Goal: Task Accomplishment & Management: Complete application form

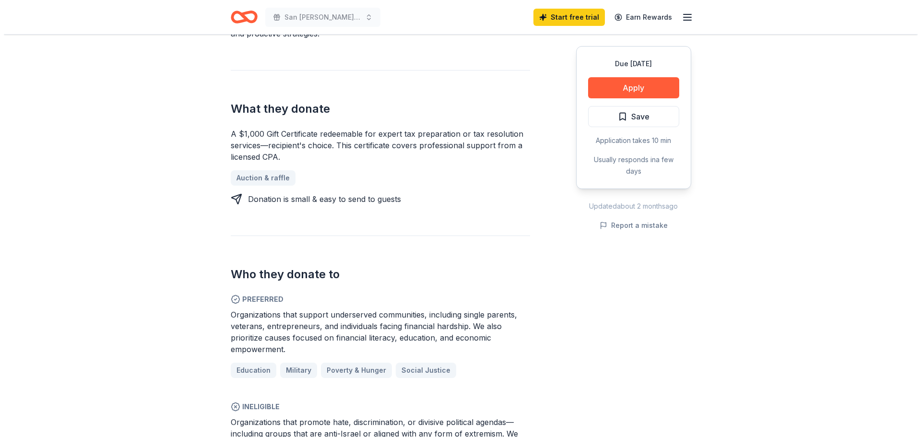
scroll to position [336, 0]
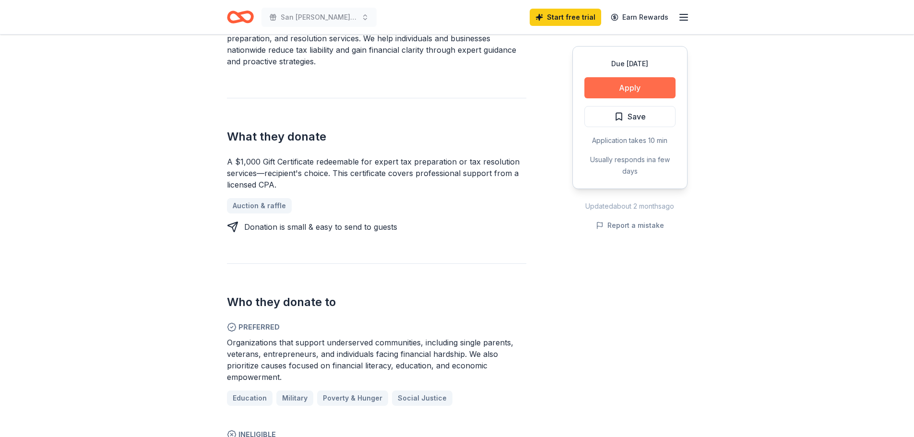
click at [643, 85] on button "Apply" at bounding box center [629, 87] width 91 height 21
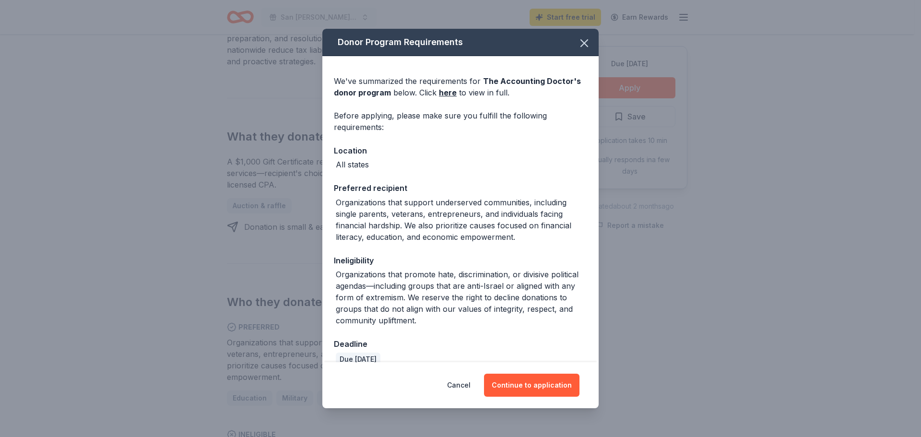
scroll to position [15, 0]
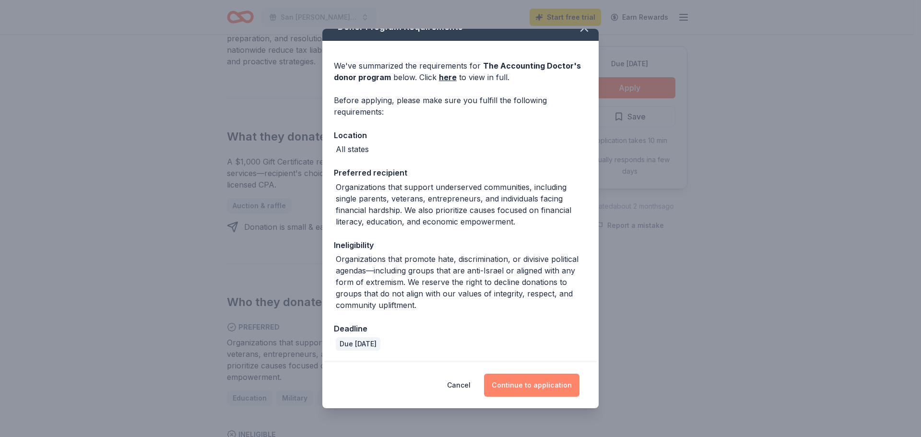
click at [549, 385] on button "Continue to application" at bounding box center [531, 385] width 95 height 23
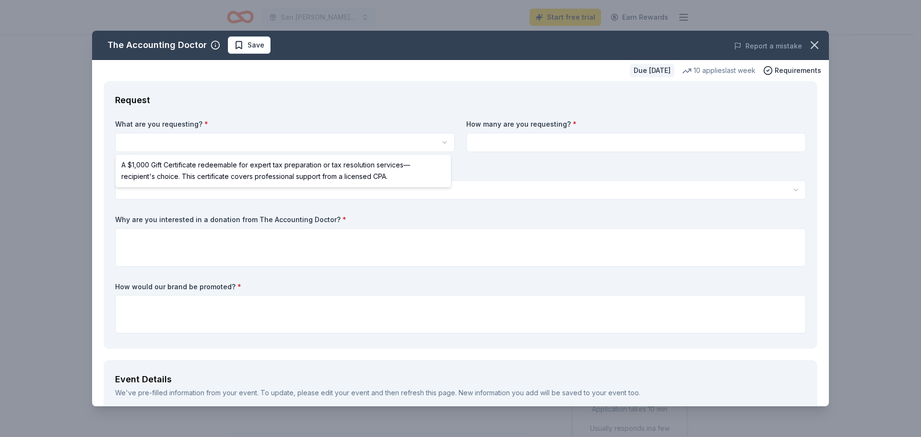
scroll to position [0, 0]
click at [140, 143] on html "San [PERSON_NAME] Valley Bridal Expo Start free trial Earn Rewards Due [DATE] S…" at bounding box center [460, 218] width 921 height 437
select select "A $1,000 Gift Certificate redeemable for expert tax preparation or tax resoluti…"
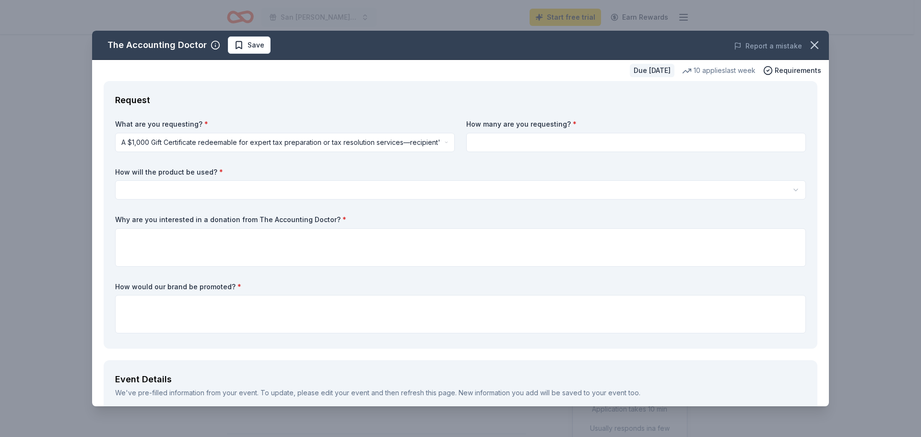
click at [498, 144] on input at bounding box center [636, 142] width 340 height 19
type input "3"
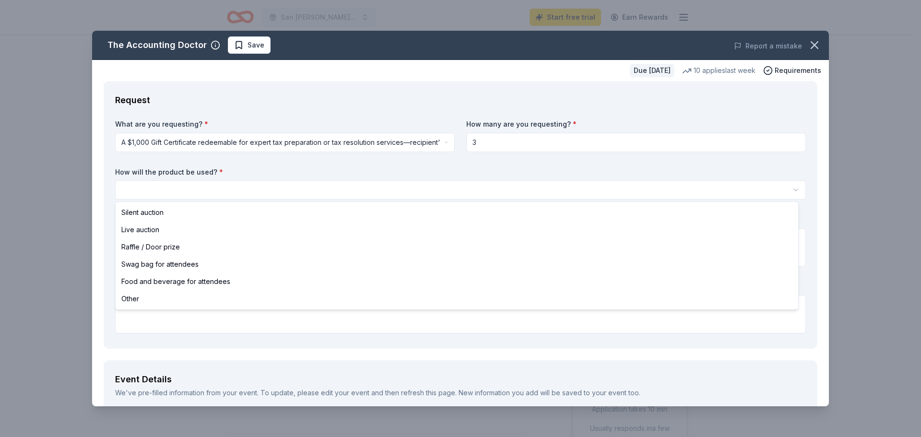
click at [150, 190] on html "San [PERSON_NAME] Valley Bridal Expo Start free trial Earn Rewards Due [DATE] S…" at bounding box center [460, 218] width 921 height 437
select select "raffleDoorPrize"
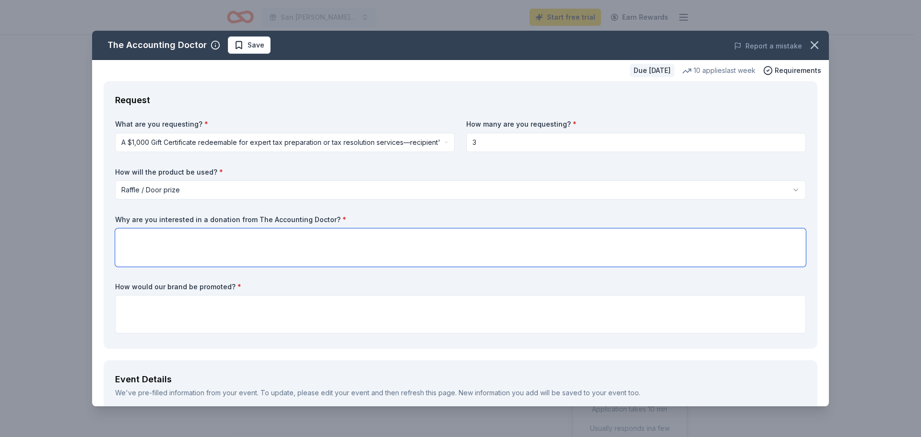
click at [148, 235] on textarea at bounding box center [460, 247] width 691 height 38
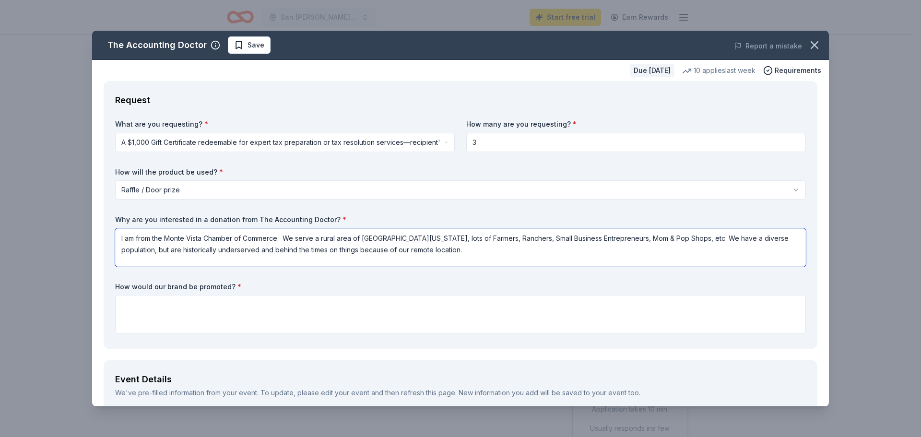
drag, startPoint x: 119, startPoint y: 238, endPoint x: 435, endPoint y: 249, distance: 316.9
click at [435, 249] on textarea "I am from the Monte Vista Chamber of Commerce. We serve a rural area of [GEOGRA…" at bounding box center [460, 247] width 691 height 38
type textarea "I am from the Monte Vista Chamber of Commerce. We serve a rural area of [GEOGRA…"
click at [450, 250] on textarea "I am from the Monte Vista Chamber of Commerce. We serve a rural area of [GEOGRA…" at bounding box center [460, 247] width 691 height 38
drag, startPoint x: 450, startPoint y: 250, endPoint x: 95, endPoint y: 223, distance: 355.6
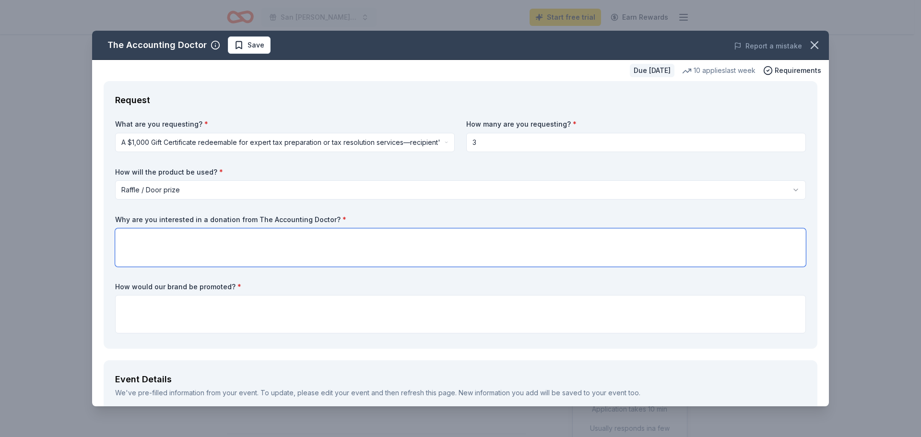
click at [129, 236] on textarea at bounding box center [460, 247] width 691 height 38
paste textarea "The Monte Vista Chamber of Commerce proudly serves the [GEOGRAPHIC_DATA][PERSON…"
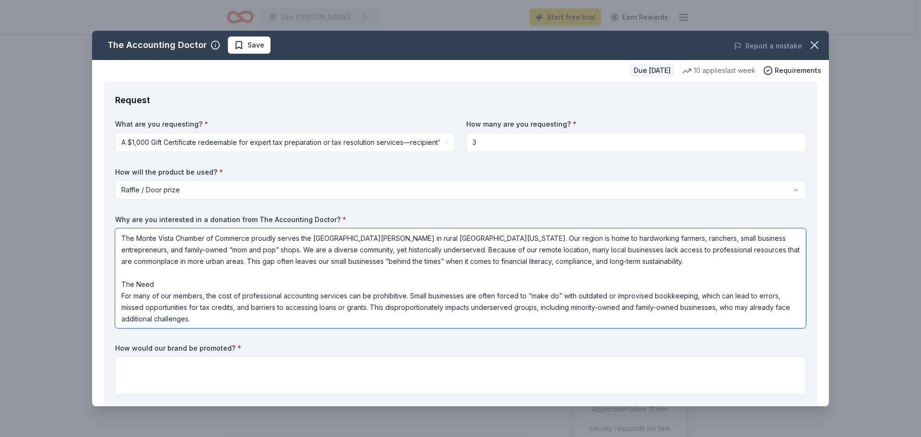
drag, startPoint x: 162, startPoint y: 286, endPoint x: 115, endPoint y: 287, distance: 46.5
click at [115, 287] on textarea "The Monte Vista Chamber of Commerce proudly serves the [GEOGRAPHIC_DATA][PERSON…" at bounding box center [460, 278] width 691 height 100
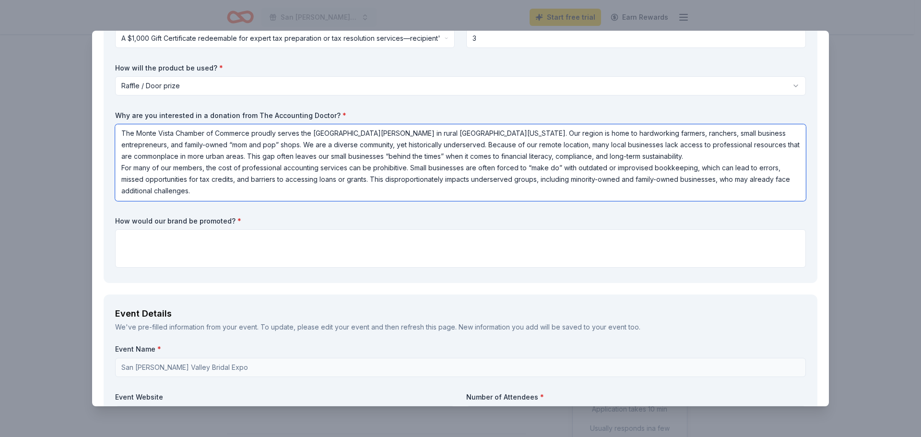
scroll to position [144, 0]
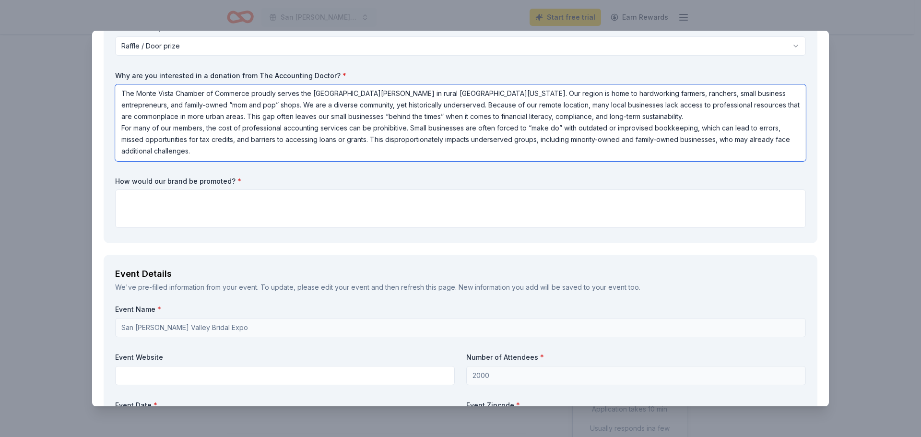
type textarea "The Monte Vista Chamber of Commerce proudly serves the [GEOGRAPHIC_DATA][PERSON…"
click at [127, 198] on textarea at bounding box center [460, 209] width 691 height 38
click at [130, 199] on textarea at bounding box center [460, 209] width 691 height 38
paste textarea "We are seeking a donation of three vouchers for professional accounting service…"
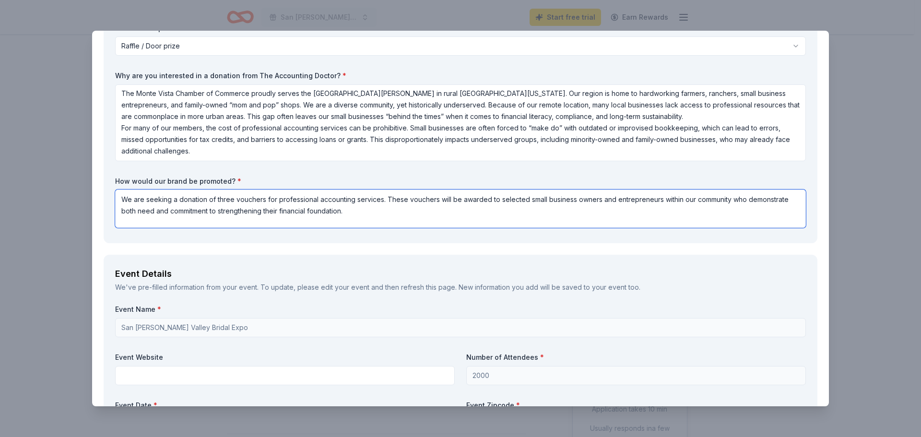
click at [366, 216] on textarea "We are seeking a donation of three vouchers for professional accounting service…" at bounding box center [460, 209] width 691 height 38
paste textarea "Each voucher will provide recipients with expert guidance that they would other…"
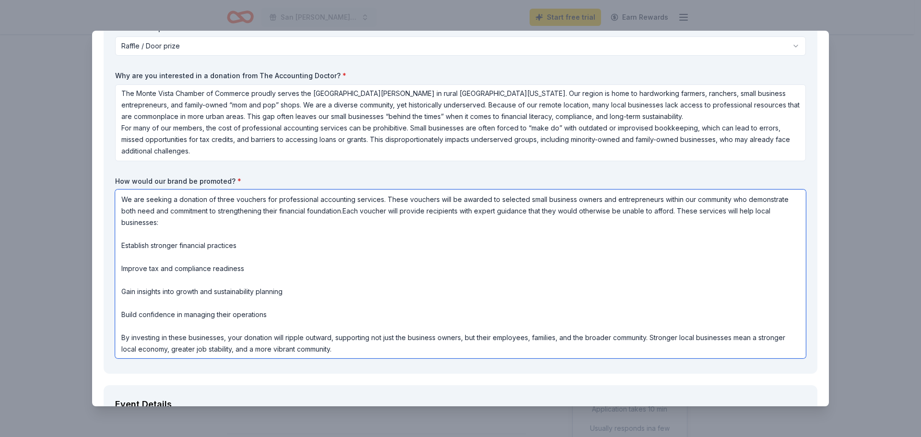
click at [387, 212] on textarea "We are seeking a donation of three vouchers for professional accounting service…" at bounding box center [460, 274] width 691 height 169
type textarea "We are seeking a donation of three vouchers for professional accounting service…"
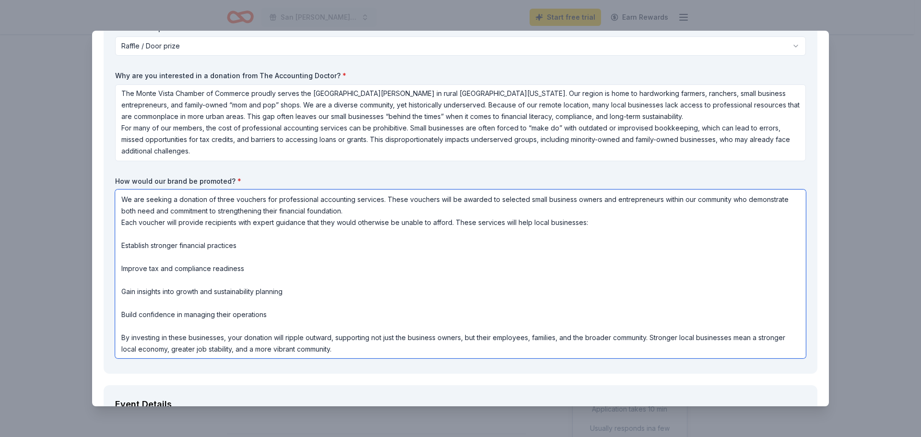
scroll to position [1, 0]
drag, startPoint x: 118, startPoint y: 199, endPoint x: 408, endPoint y: 356, distance: 329.8
click at [408, 356] on textarea "We are seeking a donation of three vouchers for professional accounting service…" at bounding box center [460, 274] width 691 height 169
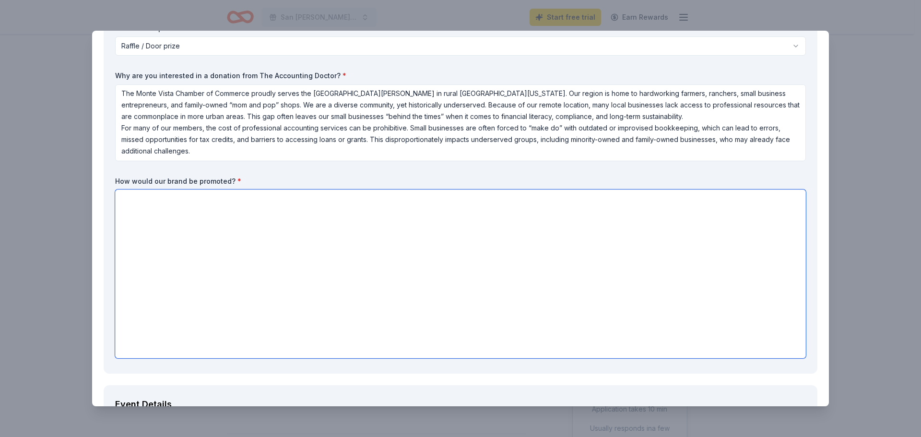
scroll to position [0, 0]
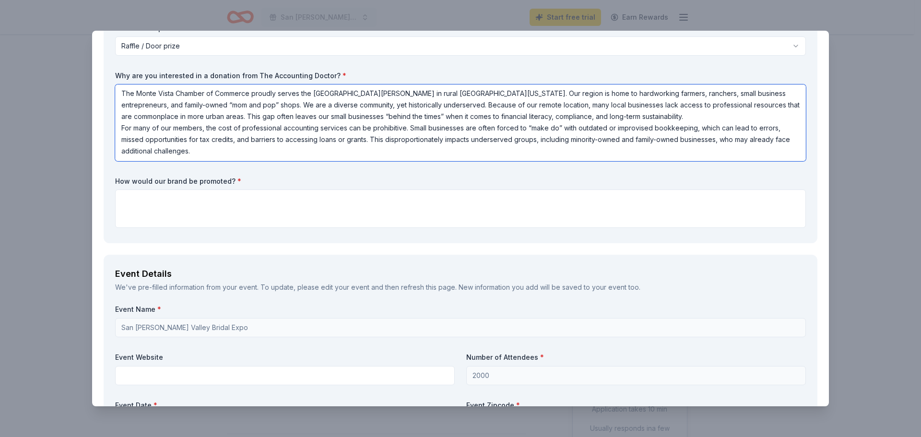
click at [230, 150] on textarea "The Monte Vista Chamber of Commerce proudly serves the [GEOGRAPHIC_DATA][PERSON…" at bounding box center [460, 122] width 691 height 77
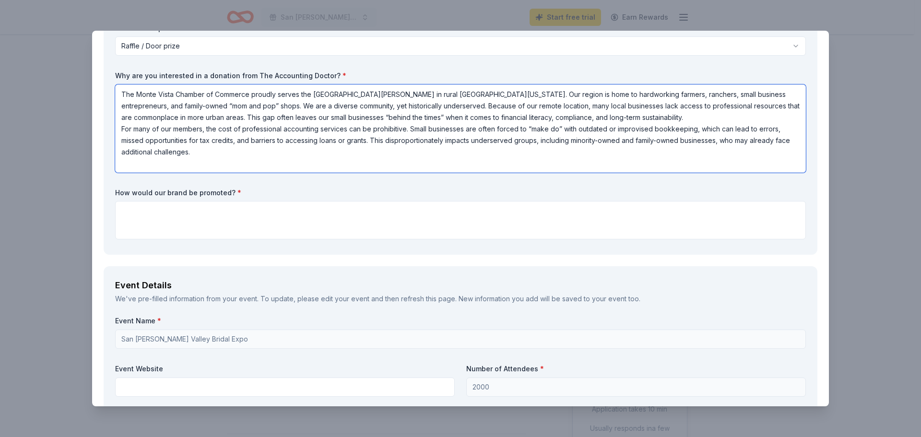
paste textarea "We are seeking a donation of three vouchers for professional accounting service…"
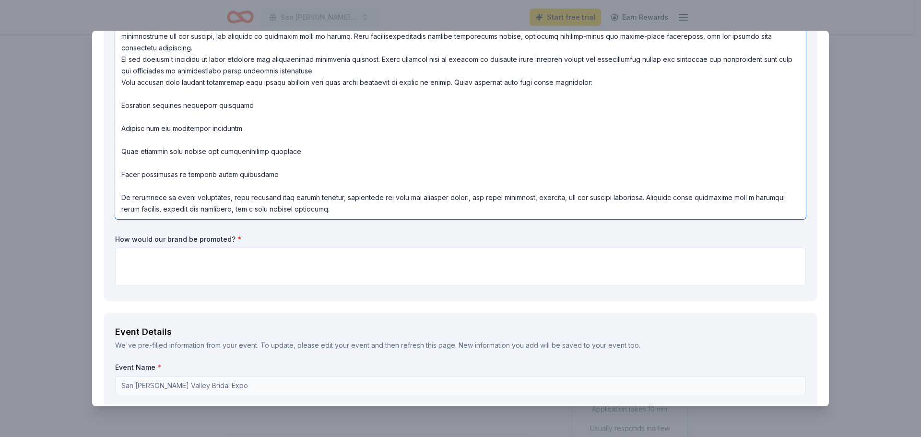
scroll to position [240, 0]
type textarea "Lor Ipsum Dolor Sitamet co Adipisci elitsed doeius tem Inc Utla Etdolo ma aliqu…"
click at [139, 261] on textarea at bounding box center [460, 266] width 691 height 38
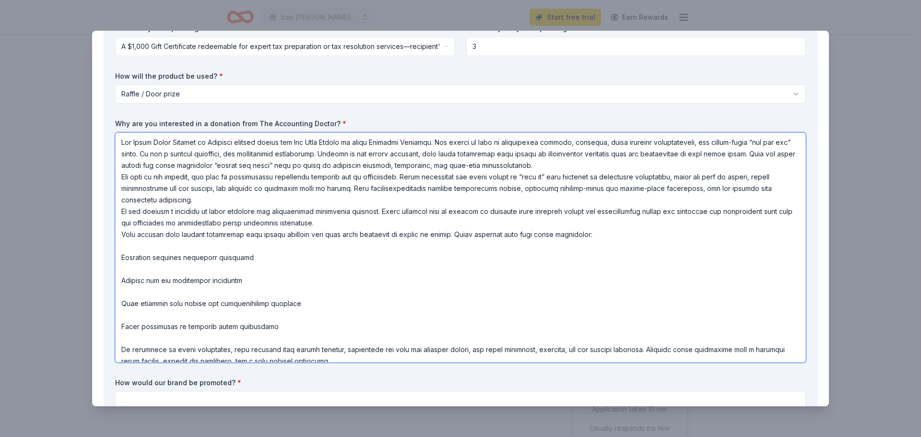
scroll to position [9, 0]
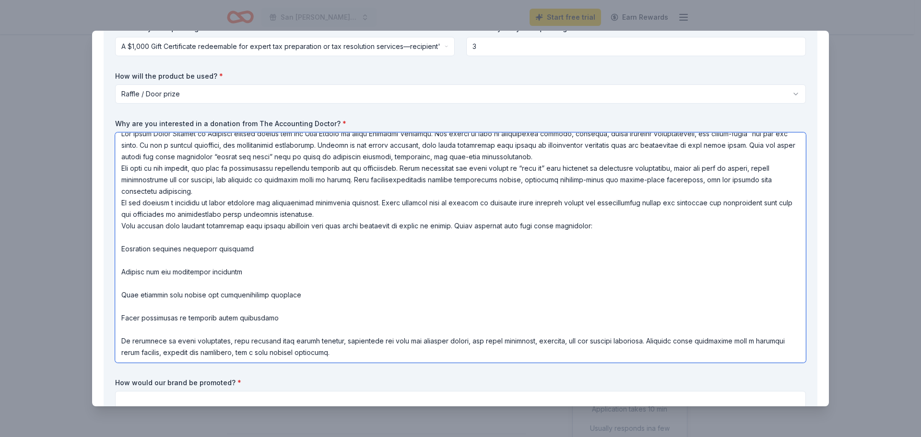
drag, startPoint x: 120, startPoint y: 142, endPoint x: 461, endPoint y: 355, distance: 401.7
click at [461, 355] on textarea at bounding box center [460, 247] width 691 height 230
click at [504, 307] on textarea at bounding box center [460, 247] width 691 height 230
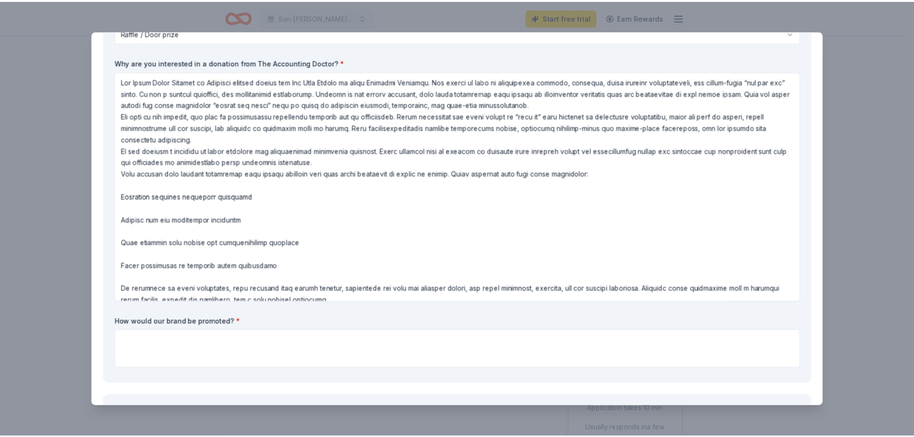
scroll to position [0, 0]
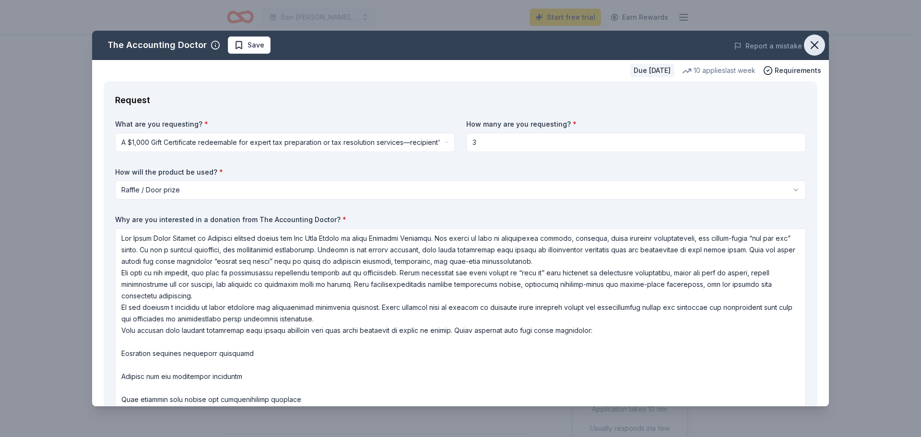
click at [811, 43] on icon "button" at bounding box center [814, 45] width 7 height 7
click at [374, 15] on div "The Accounting Doctor Save Report a mistake Due [DATE] 10 applies last week Req…" at bounding box center [460, 218] width 921 height 437
click at [811, 45] on icon "button" at bounding box center [814, 45] width 7 height 7
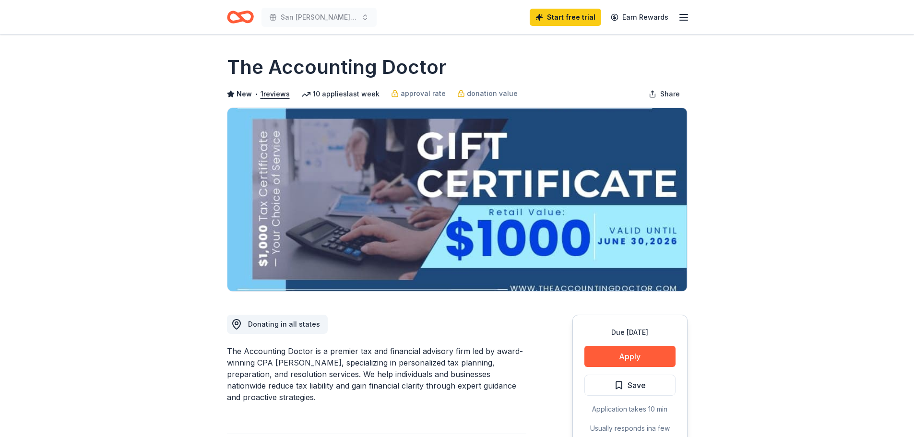
click at [685, 19] on icon "button" at bounding box center [684, 18] width 12 height 12
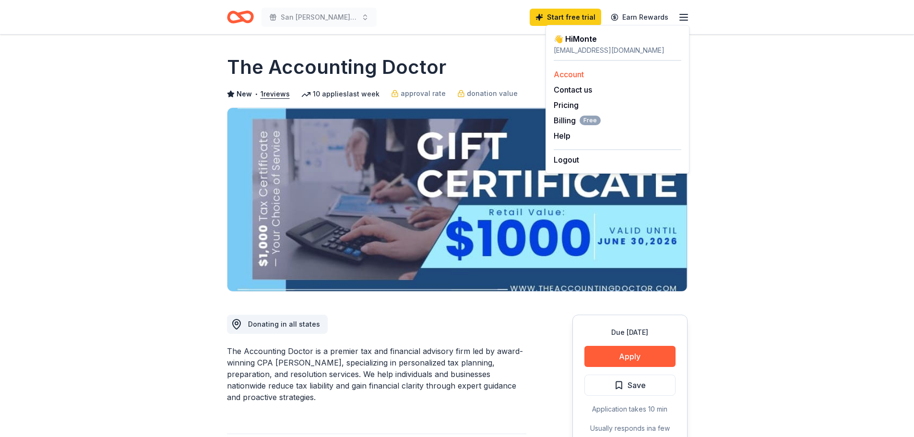
click at [568, 73] on link "Account" at bounding box center [569, 75] width 30 height 10
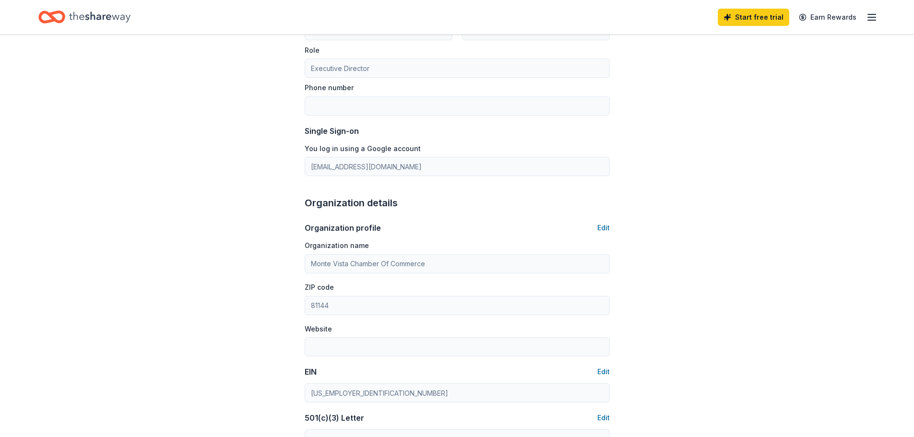
scroll to position [108, 0]
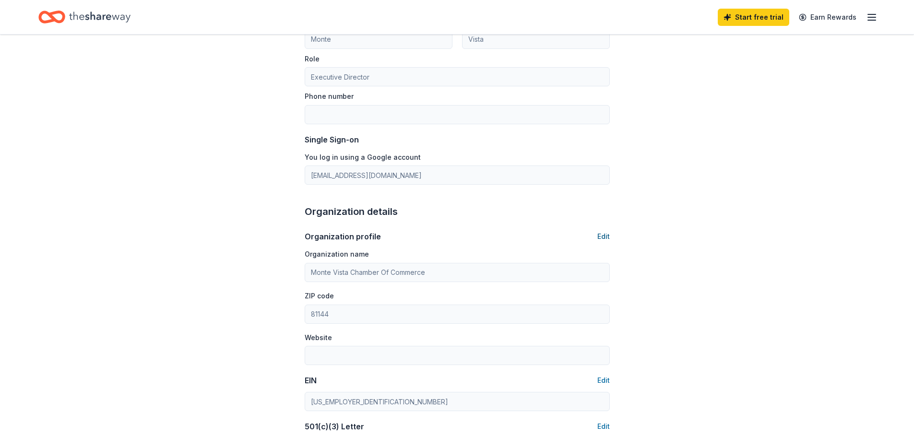
click at [599, 232] on button "Edit" at bounding box center [603, 237] width 12 height 12
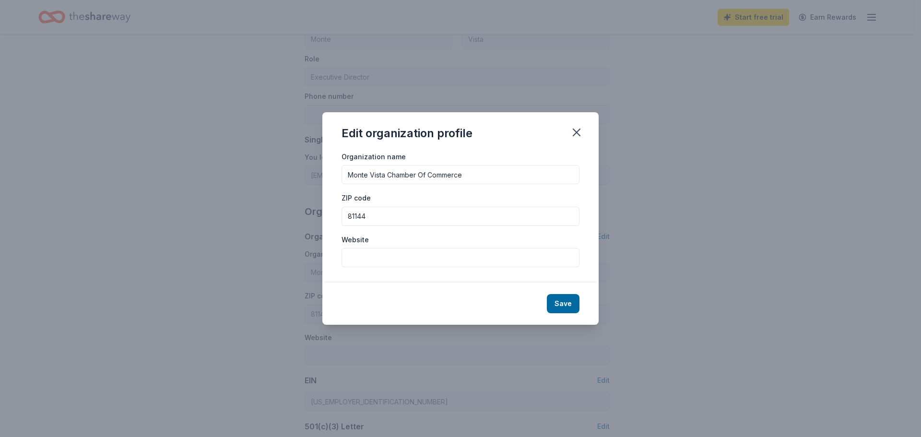
click at [356, 260] on input "Website" at bounding box center [461, 257] width 238 height 19
type input "[DOMAIN_NAME]"
click at [569, 308] on button "Save" at bounding box center [563, 303] width 33 height 19
type input "[DOMAIN_NAME]"
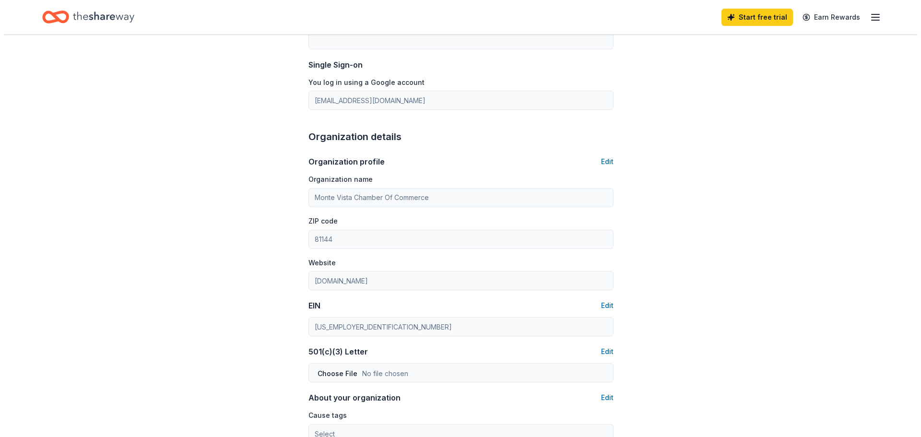
scroll to position [0, 0]
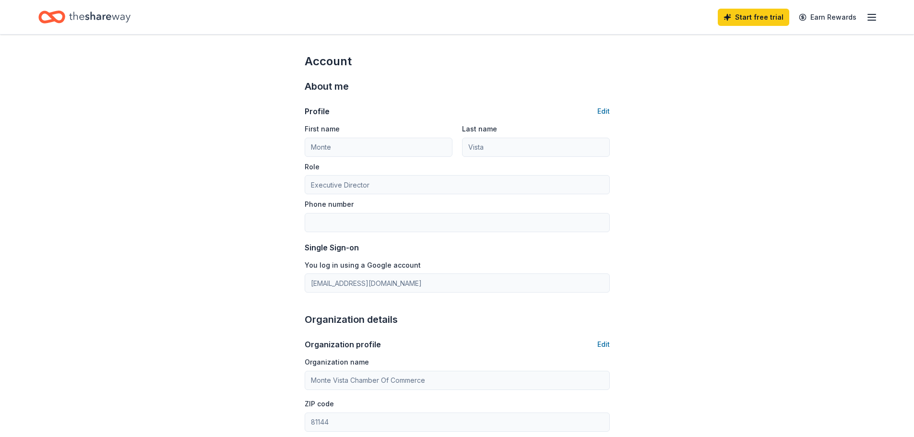
click at [871, 19] on icon "button" at bounding box center [872, 18] width 12 height 12
click at [780, 39] on div "👋 Hi [PERSON_NAME]" at bounding box center [806, 39] width 128 height 12
drag, startPoint x: 813, startPoint y: 36, endPoint x: 819, endPoint y: 45, distance: 11.3
click at [813, 35] on div "👋 Hi [PERSON_NAME]" at bounding box center [806, 39] width 128 height 12
click at [821, 48] on div "[EMAIL_ADDRESS][DOMAIN_NAME]" at bounding box center [806, 51] width 128 height 12
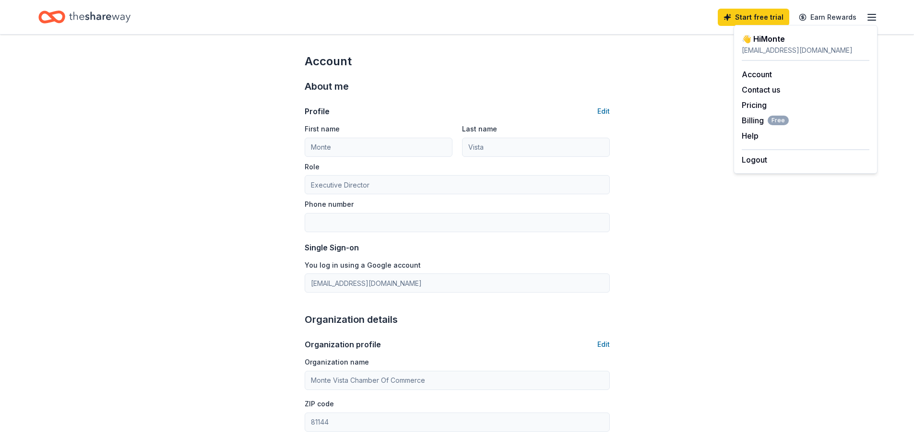
click at [102, 16] on icon "Home" at bounding box center [99, 17] width 61 height 20
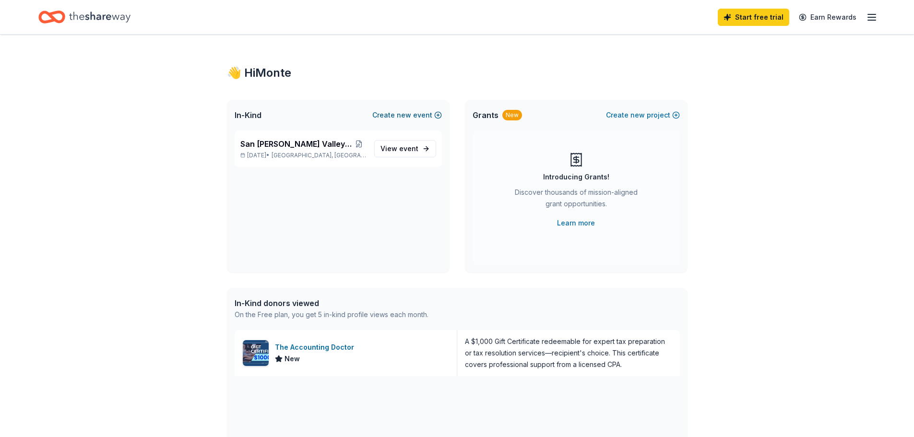
click at [438, 113] on button "Create new event" at bounding box center [407, 115] width 70 height 12
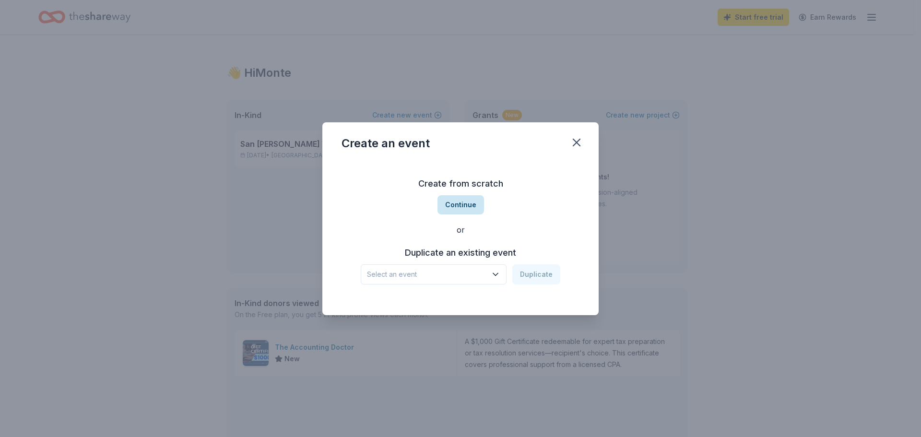
click at [451, 204] on button "Continue" at bounding box center [461, 204] width 47 height 19
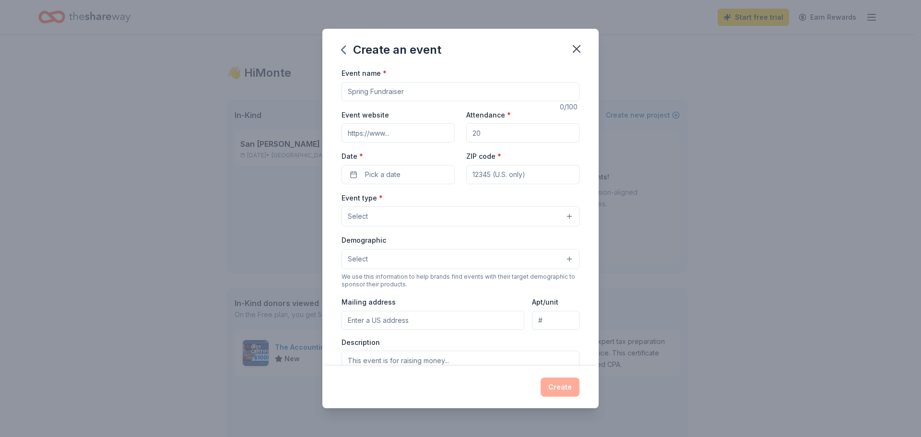
click at [386, 92] on input "Event name *" at bounding box center [461, 91] width 238 height 19
click at [385, 93] on input "Personal / Proffesional Development" at bounding box center [461, 91] width 238 height 19
click at [396, 96] on input "Personal / Proffesional Development" at bounding box center [461, 91] width 238 height 19
click at [481, 93] on input "Personal / Professional Development" at bounding box center [461, 91] width 238 height 19
drag, startPoint x: 487, startPoint y: 91, endPoint x: 320, endPoint y: 92, distance: 166.5
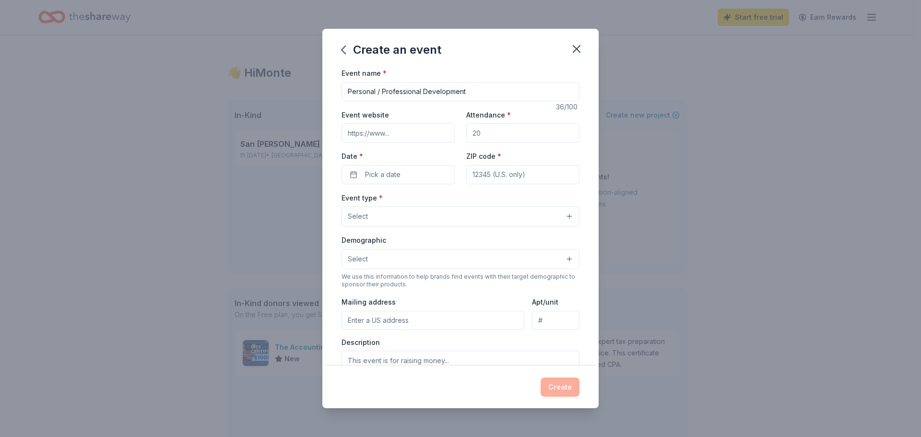
click at [320, 92] on div "Create an event Event name * Personal / Professional Development 36 /100 Event …" at bounding box center [460, 218] width 921 height 437
type input "Elevate [GEOGRAPHIC_DATA]"
click at [396, 139] on input "Event website" at bounding box center [398, 132] width 113 height 19
type input "[DOMAIN_NAME]"
drag, startPoint x: 494, startPoint y: 135, endPoint x: 471, endPoint y: 130, distance: 23.1
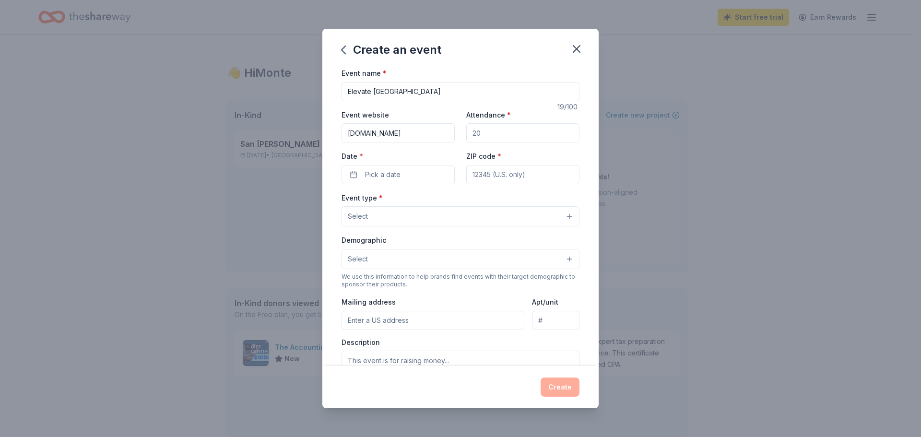
click at [471, 129] on input "Attendance *" at bounding box center [522, 132] width 113 height 19
drag, startPoint x: 479, startPoint y: 133, endPoint x: 468, endPoint y: 133, distance: 11.0
click at [468, 133] on input "Attendance *" at bounding box center [522, 132] width 113 height 19
click at [493, 134] on input "Attendance *" at bounding box center [522, 132] width 113 height 19
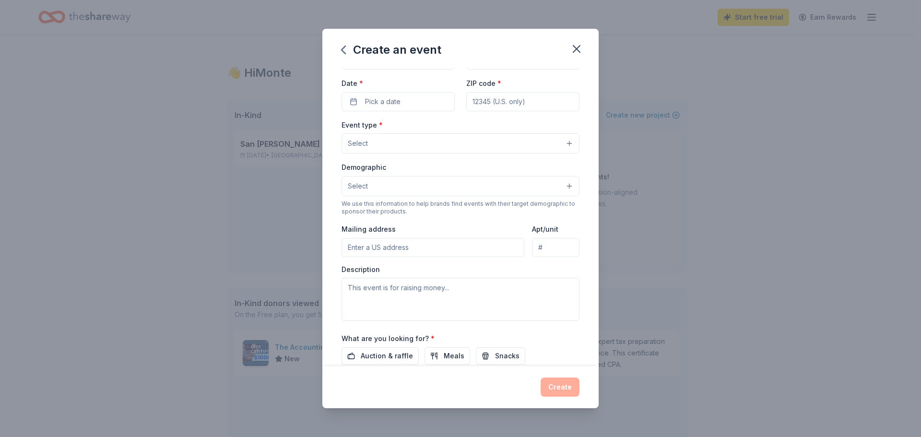
scroll to position [96, 0]
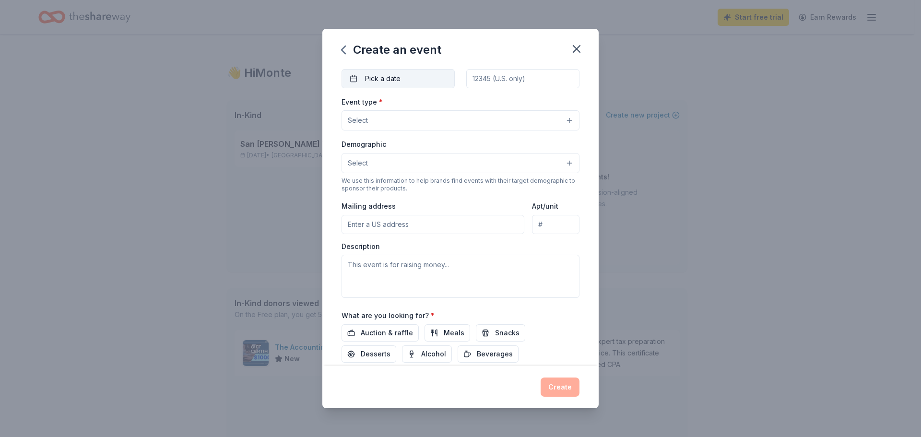
type input "500"
click at [396, 75] on span "Pick a date" at bounding box center [383, 79] width 36 height 12
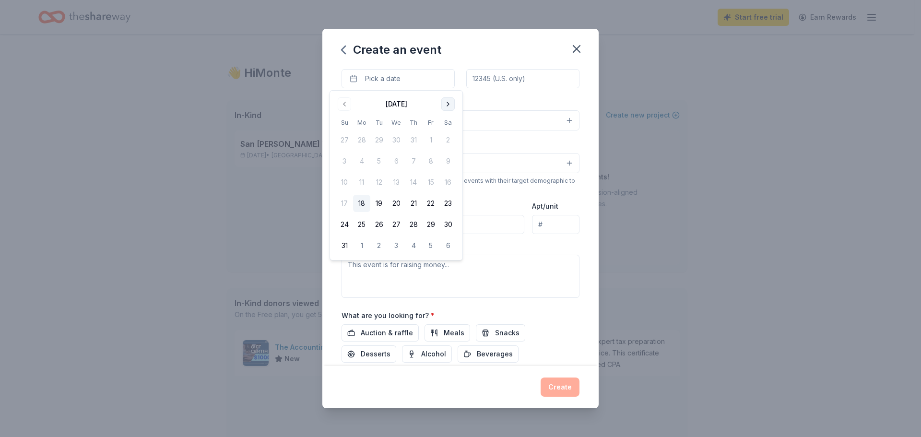
click at [445, 106] on button "Go to next month" at bounding box center [447, 103] width 13 height 13
click at [396, 203] on button "22" at bounding box center [396, 203] width 17 height 17
click at [501, 103] on div "Event type * Select" at bounding box center [461, 113] width 238 height 35
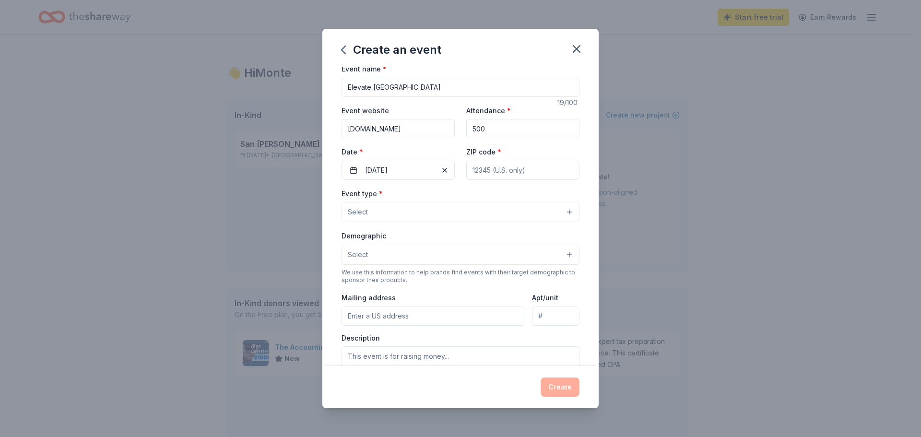
scroll to position [0, 0]
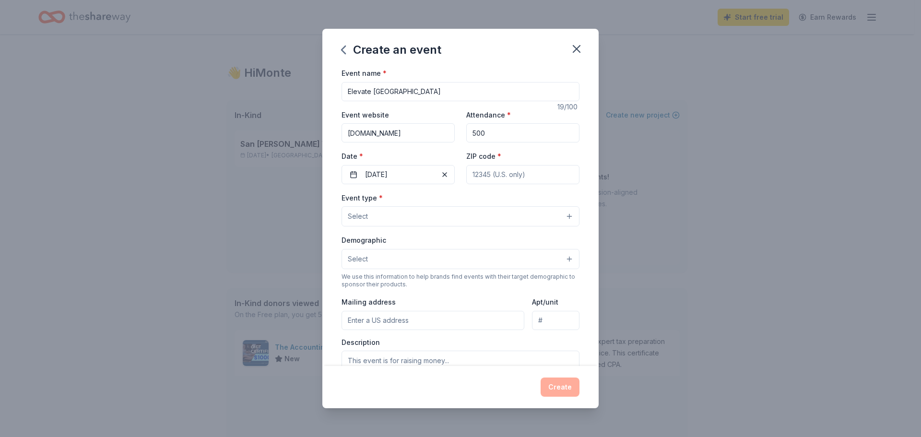
click at [520, 172] on input "ZIP code *" at bounding box center [522, 174] width 113 height 19
type input "81144"
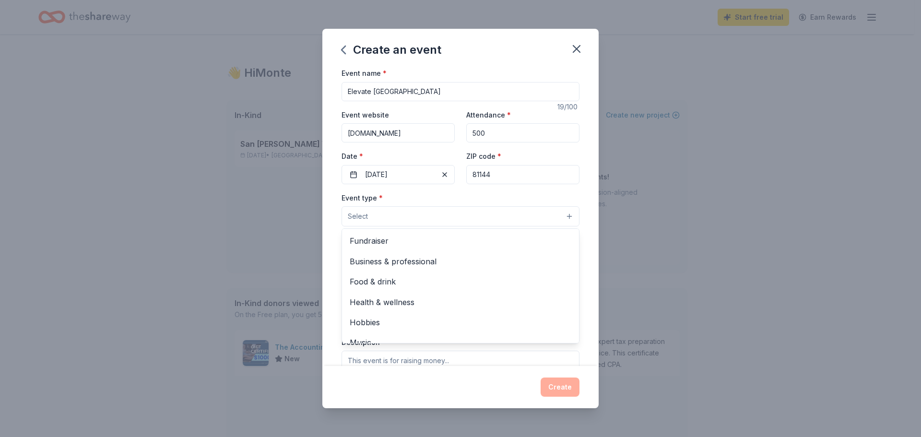
click at [410, 212] on button "Select" at bounding box center [461, 216] width 238 height 20
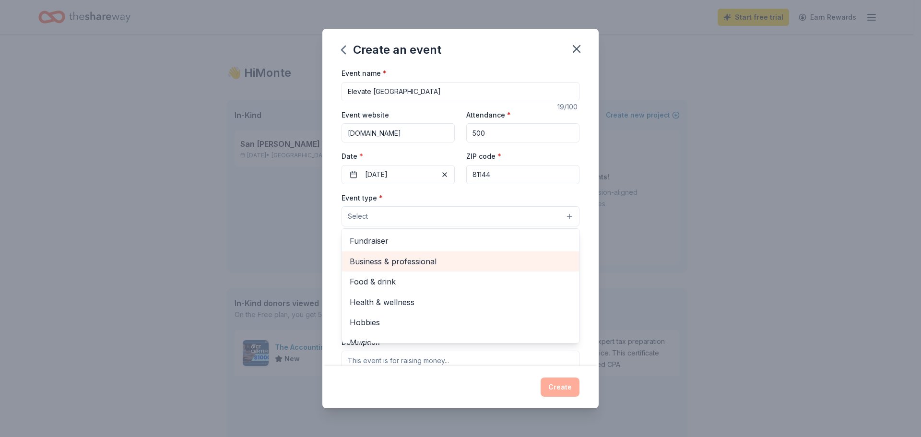
click at [415, 259] on span "Business & professional" at bounding box center [461, 261] width 222 height 12
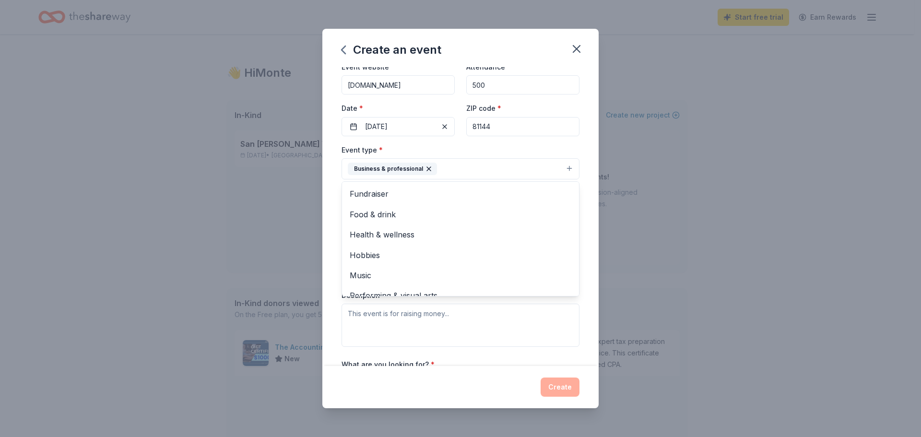
click at [581, 222] on div "Event name * [GEOGRAPHIC_DATA] 19 /100 Event website [DOMAIN_NAME] Attendance *…" at bounding box center [460, 216] width 276 height 299
click at [409, 202] on button "Select" at bounding box center [461, 212] width 238 height 20
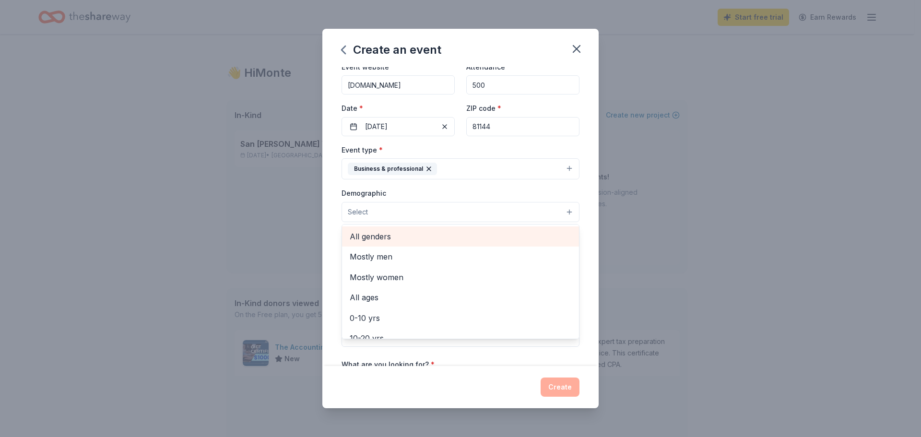
click at [401, 238] on span "All genders" at bounding box center [461, 236] width 222 height 12
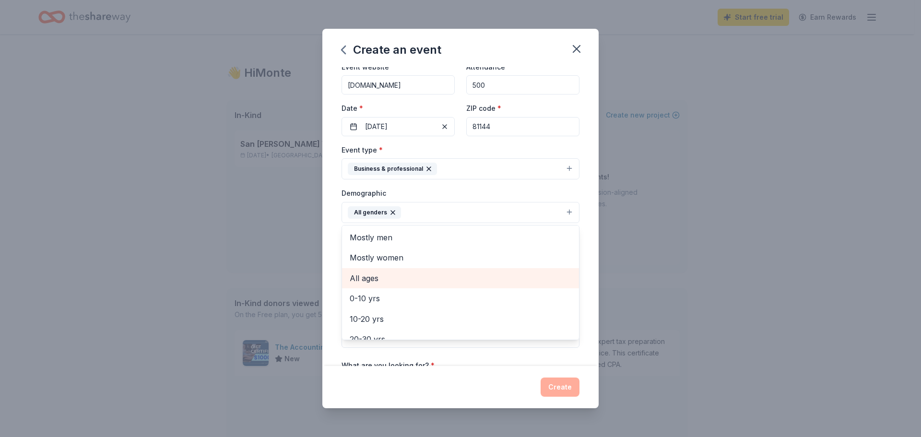
click at [396, 278] on span "All ages" at bounding box center [461, 278] width 222 height 12
click at [439, 211] on icon "button" at bounding box center [440, 213] width 8 height 8
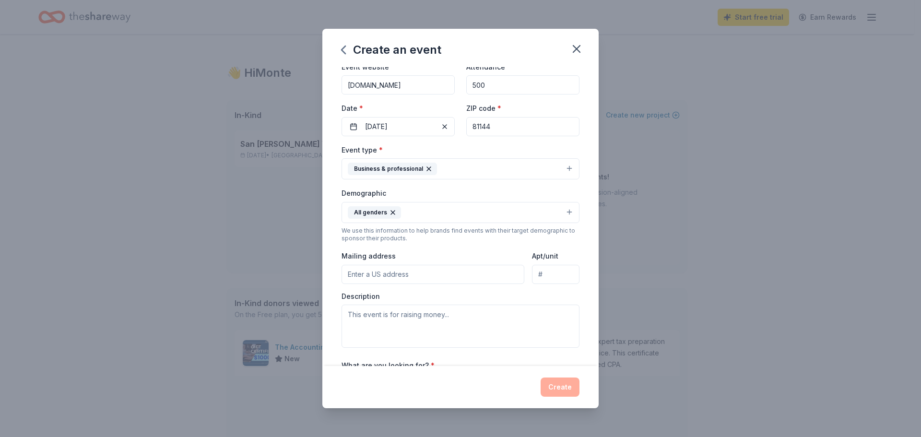
click at [412, 215] on button "All genders" at bounding box center [461, 212] width 238 height 21
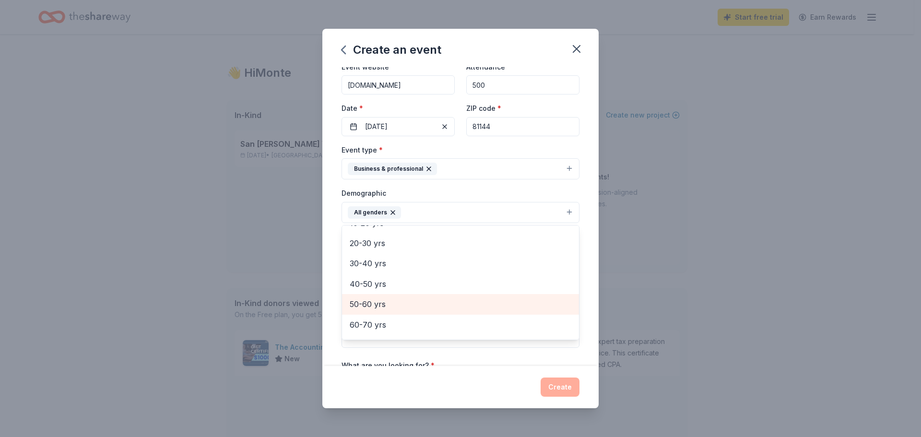
scroll to position [48, 0]
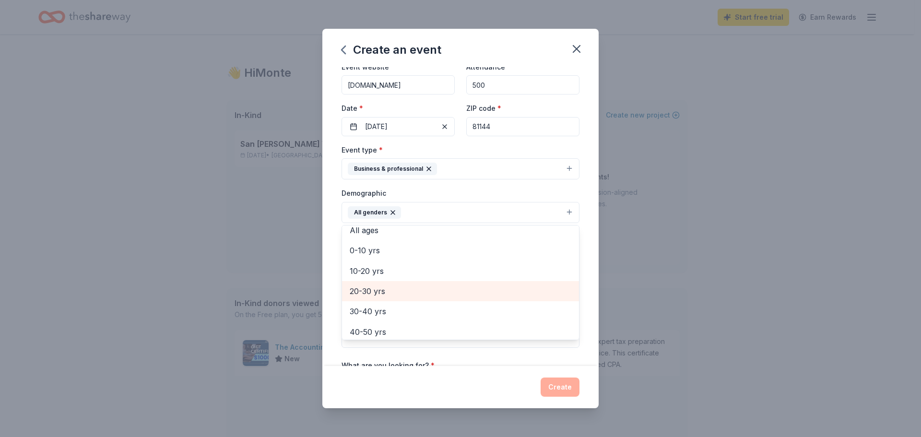
click at [417, 290] on span "20-30 yrs" at bounding box center [461, 291] width 222 height 12
click at [417, 290] on span "30-40 yrs" at bounding box center [461, 291] width 222 height 12
click at [417, 290] on span "40-50 yrs" at bounding box center [461, 291] width 222 height 12
click at [404, 297] on span "50-60 yrs" at bounding box center [461, 291] width 222 height 12
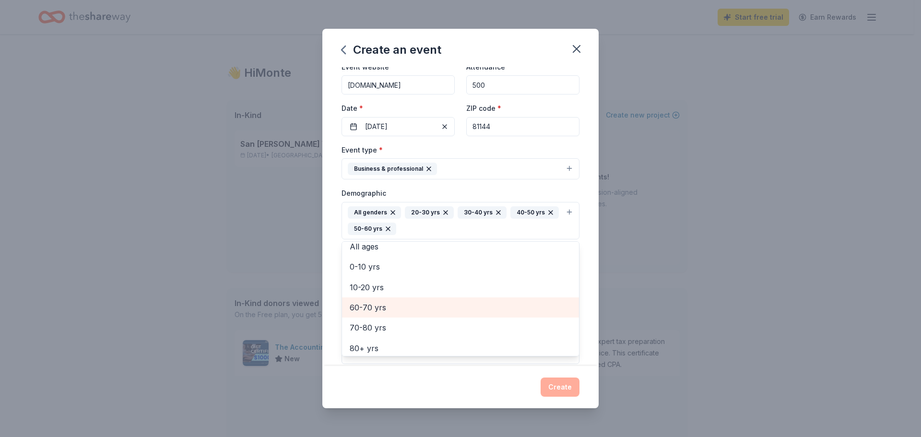
drag, startPoint x: 400, startPoint y: 306, endPoint x: 410, endPoint y: 306, distance: 10.1
click at [400, 306] on span "60-70 yrs" at bounding box center [461, 307] width 222 height 12
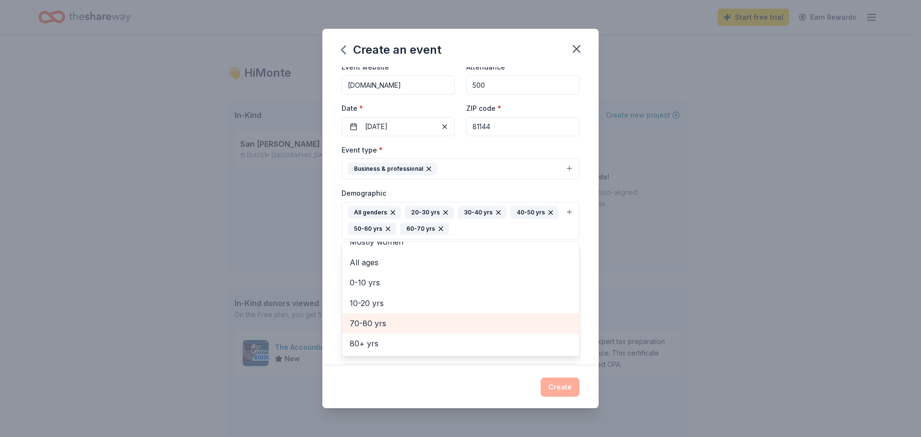
click at [366, 327] on span "70-80 yrs" at bounding box center [461, 323] width 222 height 12
click at [487, 185] on div "Event type * Business & professional Demographic All genders 20-30 yrs 30-40 yr…" at bounding box center [461, 254] width 238 height 220
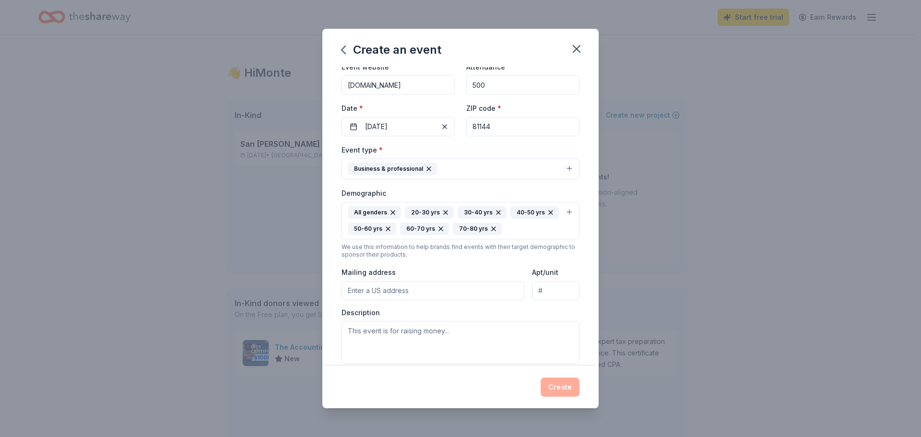
click at [425, 292] on input "Mailing address" at bounding box center [433, 290] width 183 height 19
type input "[STREET_ADDRESS]"
click at [378, 344] on textarea at bounding box center [461, 342] width 238 height 43
click at [350, 330] on textarea at bounding box center [461, 342] width 238 height 43
paste textarea "Elevate [GEOGRAPHIC_DATA] A Chamber of Commerce Program for Professional & Pers…"
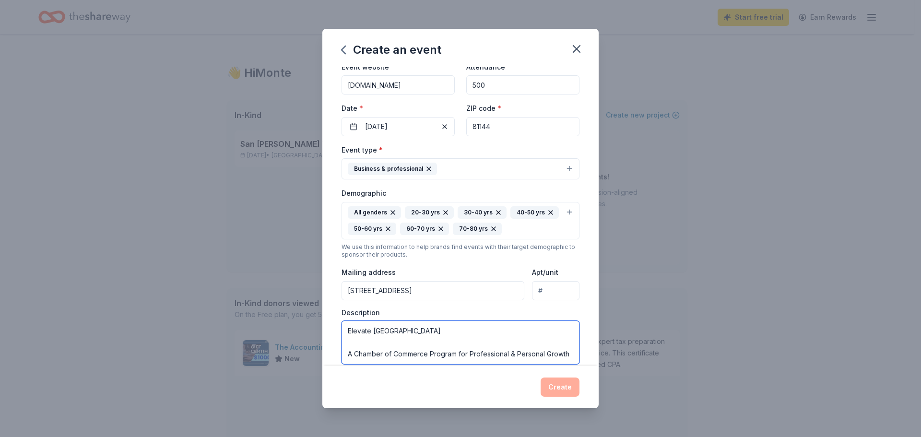
scroll to position [6, 0]
click at [347, 346] on textarea "Elevate [GEOGRAPHIC_DATA] A Chamber of Commerce Program for Professional & Pers…" at bounding box center [461, 342] width 238 height 43
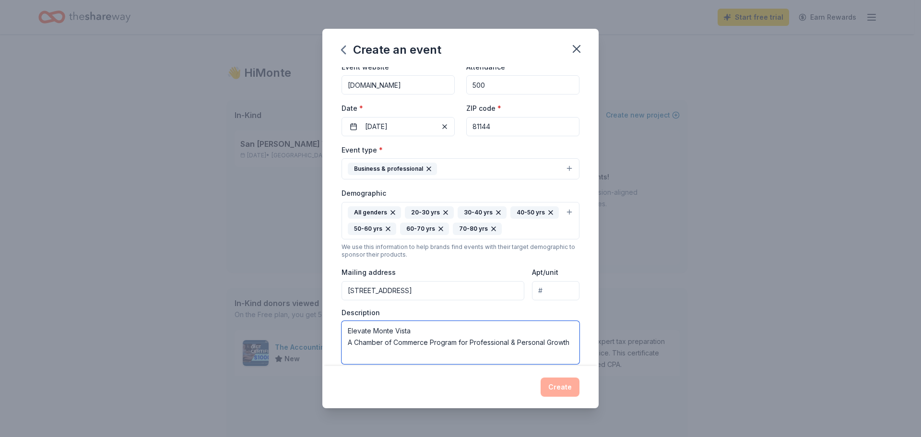
scroll to position [0, 0]
click at [348, 331] on textarea "Elevate Monte Vista A Chamber of Commerce Program for Professional & Personal G…" at bounding box center [461, 342] width 238 height 43
click at [415, 332] on textarea ""Elevate Monte Vista A Chamber of Commerce Program for Professional & Personal …" at bounding box center [461, 342] width 238 height 43
click at [378, 354] on textarea ""Elevate Monte Vista" A Chamber of Commerce Program for Professional & Personal…" at bounding box center [461, 342] width 238 height 43
click at [391, 349] on textarea ""Elevate Monte Vista" A Chamber of Commerce Program for Professional & Personal…" at bounding box center [461, 342] width 238 height 43
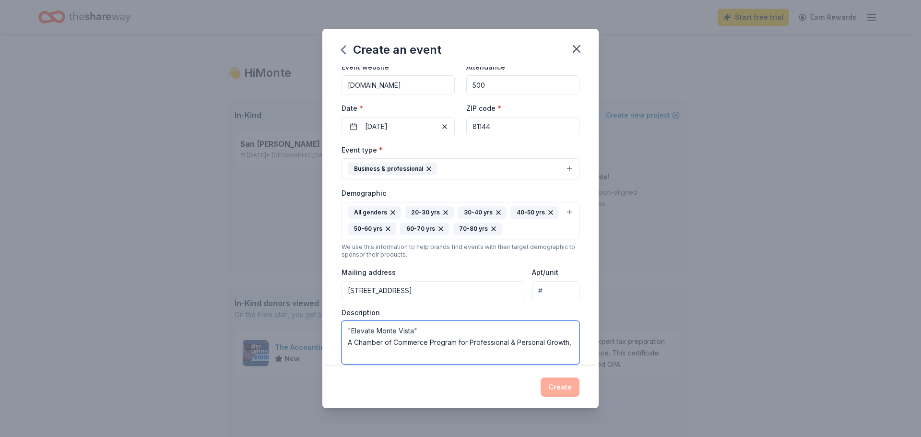
paste textarea "To empower Monte Vista professionals, entrepreneurs, and community members with…"
click at [377, 326] on textarea ""Elevate Monte Vista" A Chamber of Commerce Program for Professional & Personal…" at bounding box center [461, 342] width 238 height 43
click at [422, 358] on textarea ""Elevate Monte Vista" A Chamber of Commerce Program for Professional & Personal…" at bounding box center [461, 342] width 238 height 43
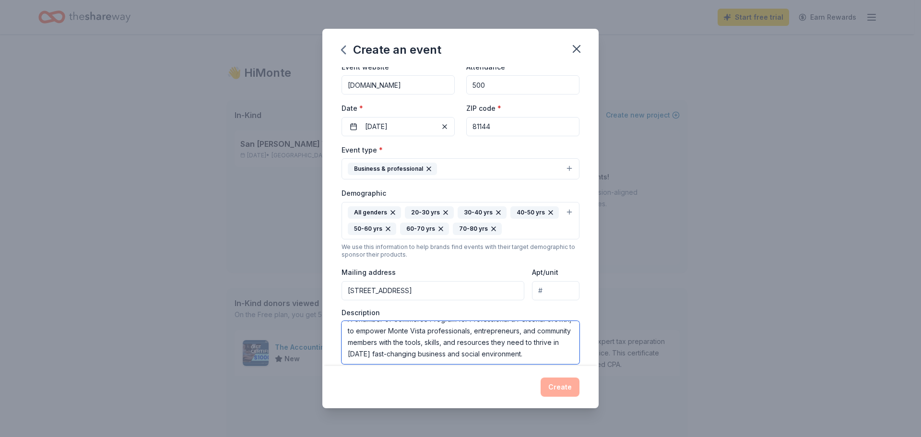
scroll to position [35, 0]
click at [415, 359] on textarea ""Elevate Monte Vista" A Chamber of Commerce Program for Professional & Personal…" at bounding box center [461, 342] width 238 height 43
type textarea ""Elevate Monte Vista" A Chamber of Commerce Program for Professional & Personal…"
click at [470, 309] on div "Description "Elevate Monte Vista" A Chamber of Commerce Program for Professiona…" at bounding box center [461, 336] width 238 height 57
click at [428, 354] on textarea ""Elevate Monte Vista" A Chamber of Commerce Program for Professional & Personal…" at bounding box center [461, 342] width 238 height 43
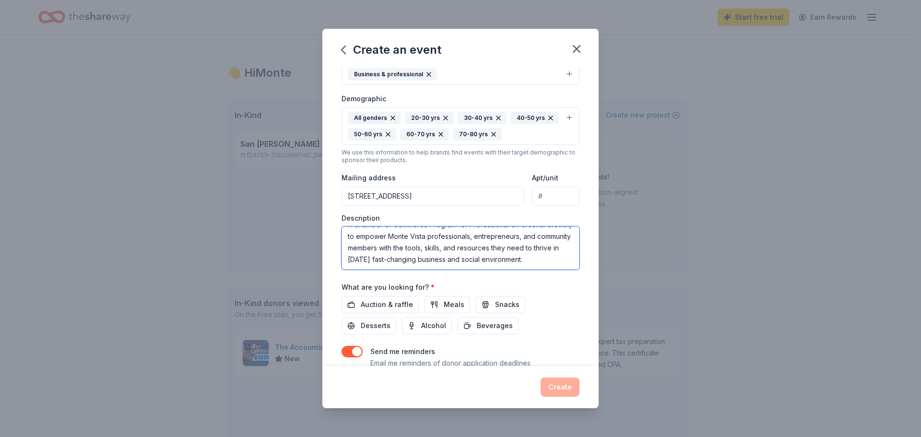
scroll to position [178, 0]
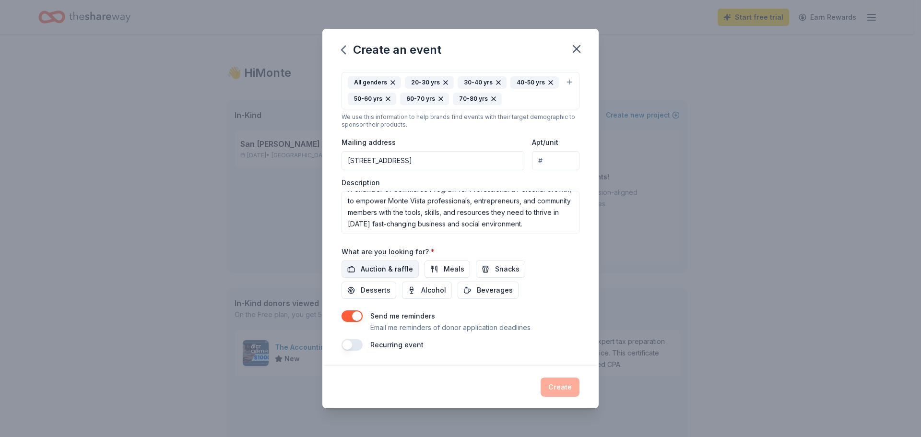
click at [380, 270] on span "Auction & raffle" at bounding box center [387, 269] width 52 height 12
click at [444, 270] on span "Meals" at bounding box center [454, 269] width 21 height 12
click at [495, 267] on span "Snacks" at bounding box center [507, 269] width 24 height 12
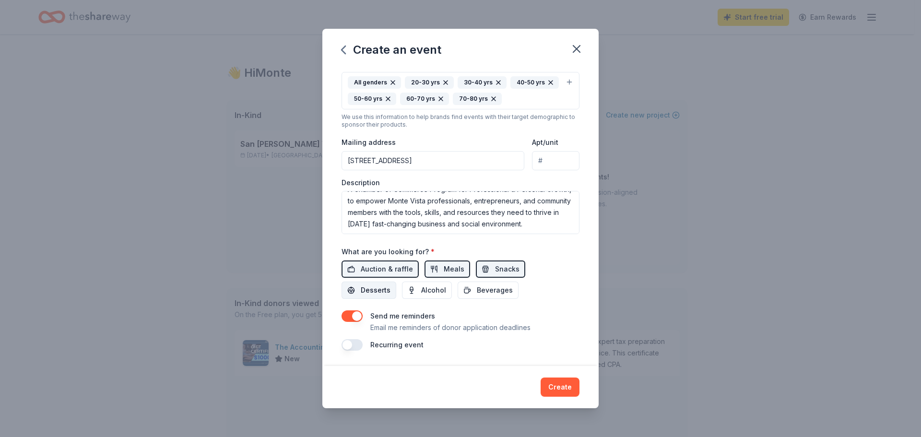
click at [381, 292] on span "Desserts" at bounding box center [376, 291] width 30 height 12
drag, startPoint x: 420, startPoint y: 289, endPoint x: 518, endPoint y: 293, distance: 98.0
click at [425, 289] on span "Alcohol" at bounding box center [433, 291] width 25 height 12
click at [486, 293] on span "Beverages" at bounding box center [495, 291] width 36 height 12
click at [343, 346] on button "button" at bounding box center [352, 345] width 21 height 12
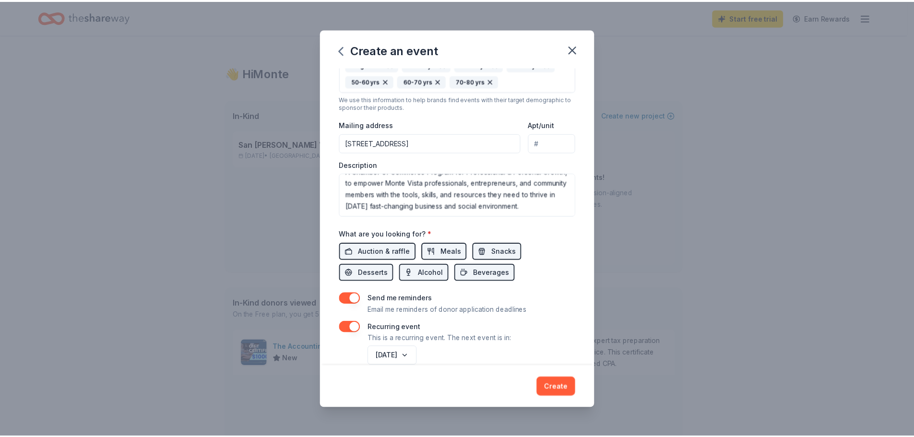
scroll to position [213, 0]
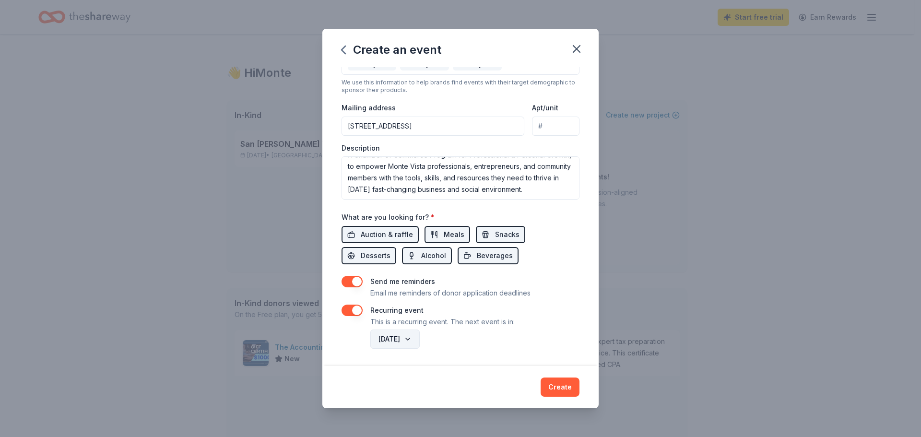
click at [420, 339] on button "[DATE]" at bounding box center [394, 339] width 49 height 19
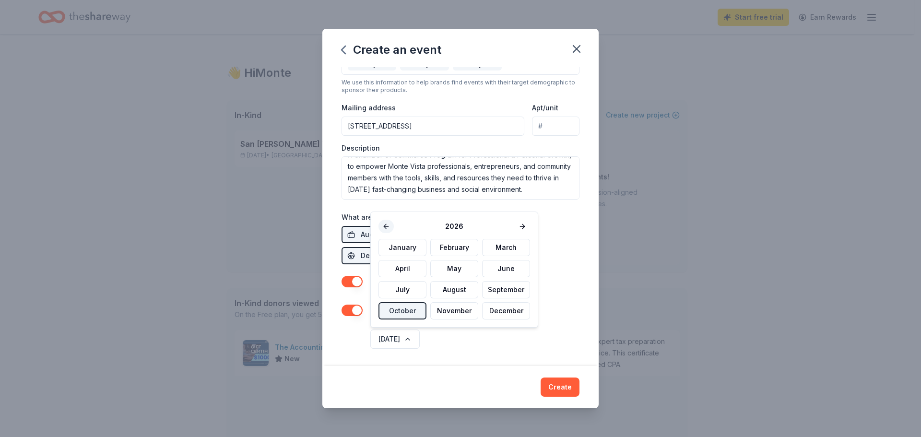
click at [386, 224] on button at bounding box center [386, 226] width 15 height 13
click at [458, 311] on button "November" at bounding box center [454, 310] width 48 height 17
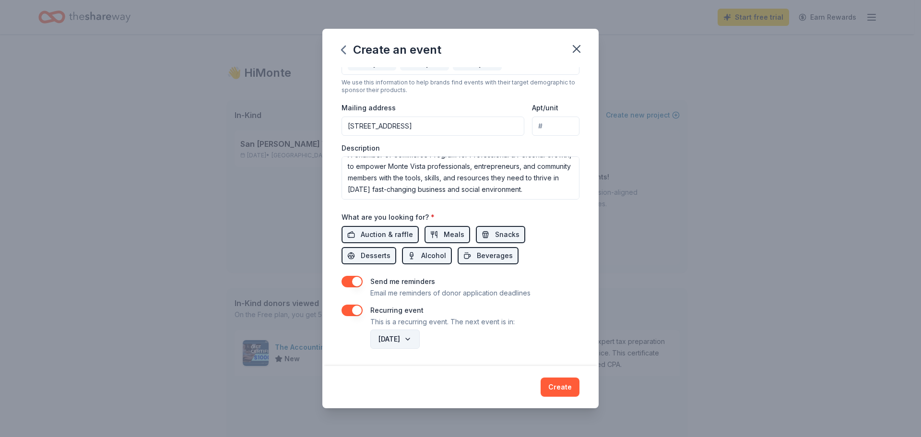
click at [420, 338] on button "[DATE]" at bounding box center [394, 339] width 49 height 19
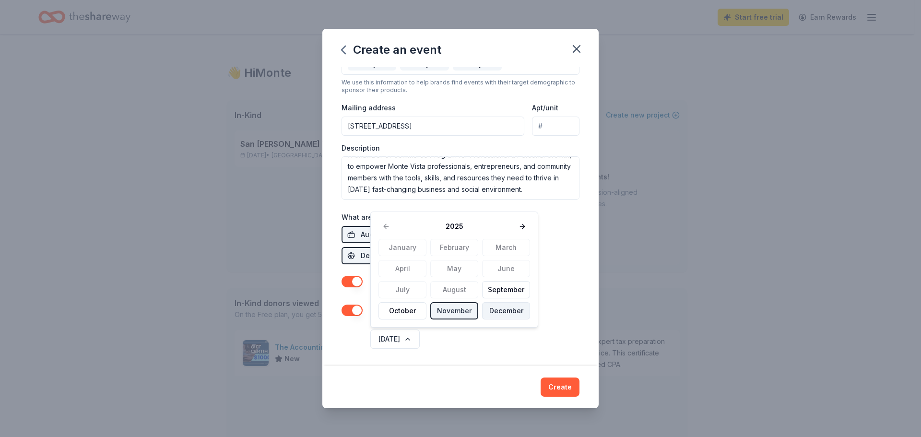
click at [495, 308] on button "December" at bounding box center [506, 310] width 48 height 17
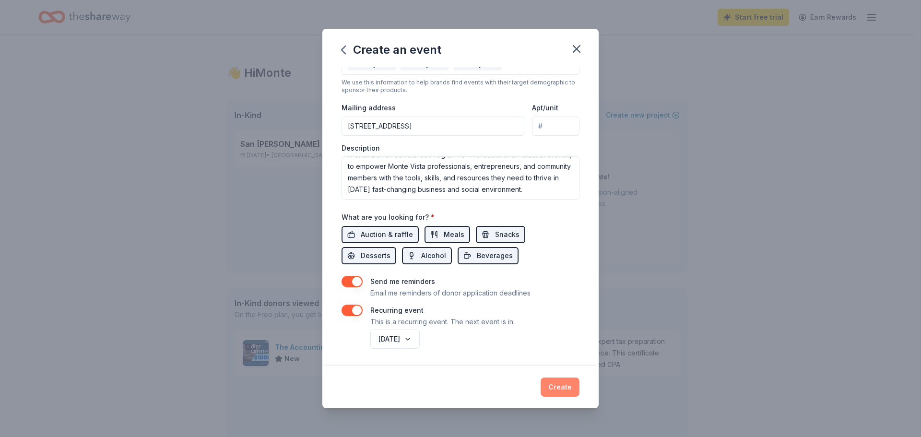
click at [562, 383] on button "Create" at bounding box center [560, 387] width 39 height 19
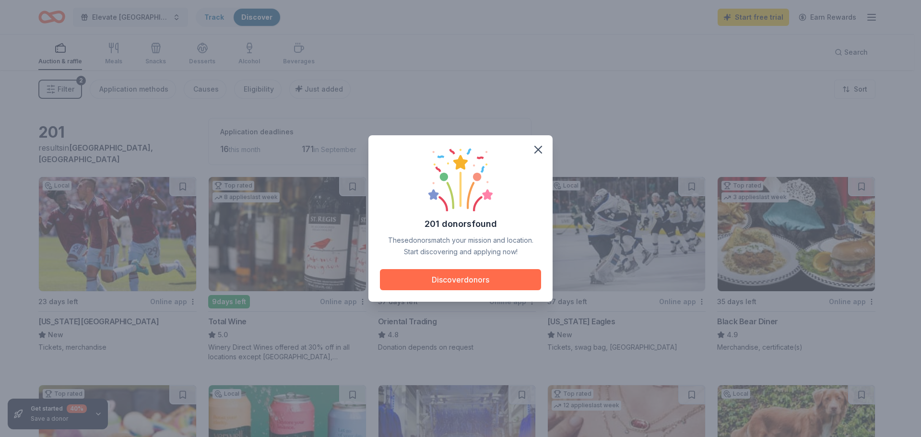
click at [442, 278] on button "Discover donors" at bounding box center [460, 279] width 161 height 21
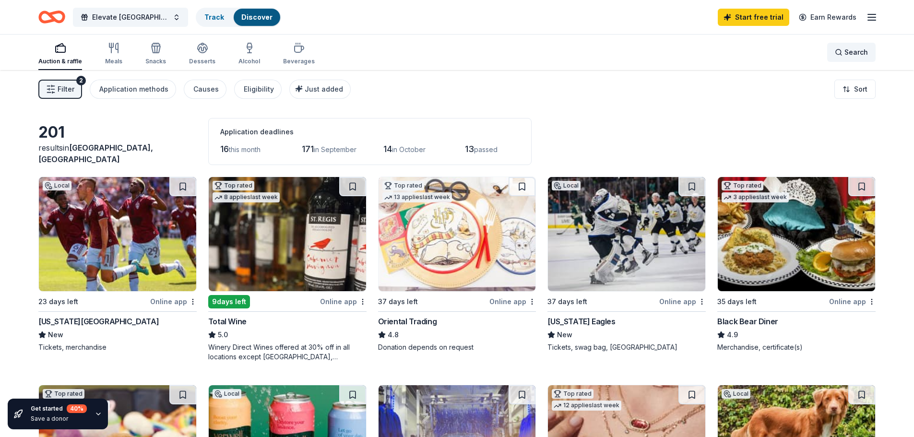
click at [861, 54] on span "Search" at bounding box center [856, 53] width 24 height 12
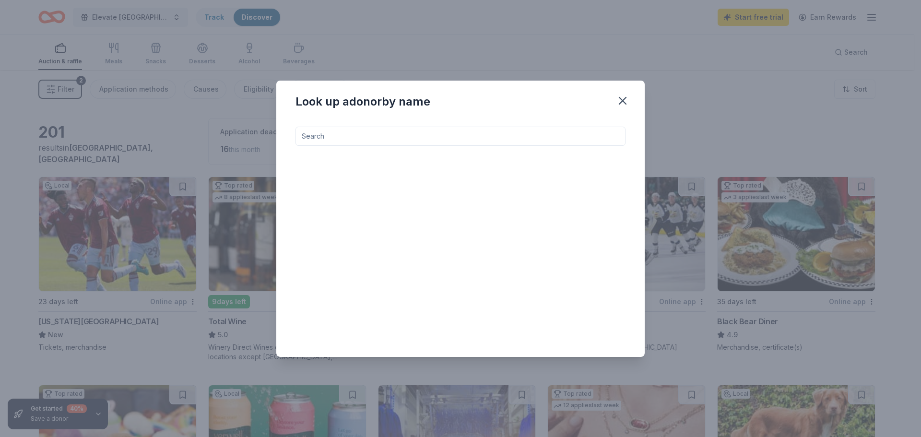
click at [321, 134] on input at bounding box center [461, 136] width 330 height 19
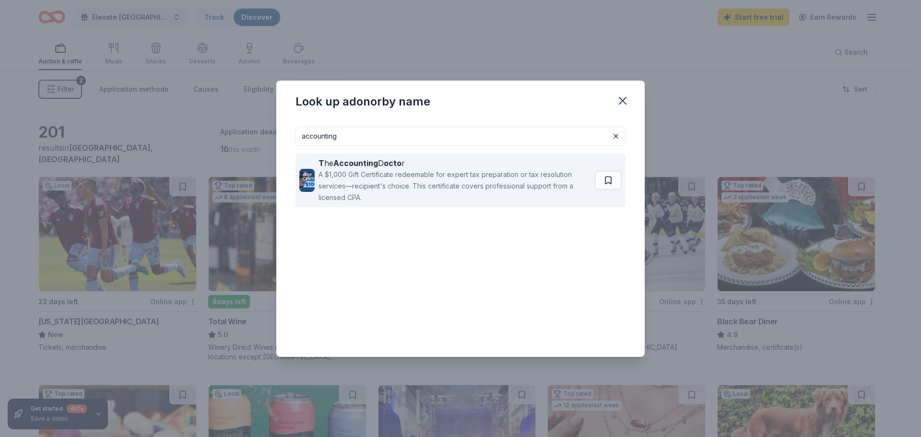
type input "accounting"
click at [353, 168] on div "T he Accounting D octo r" at bounding box center [455, 163] width 273 height 12
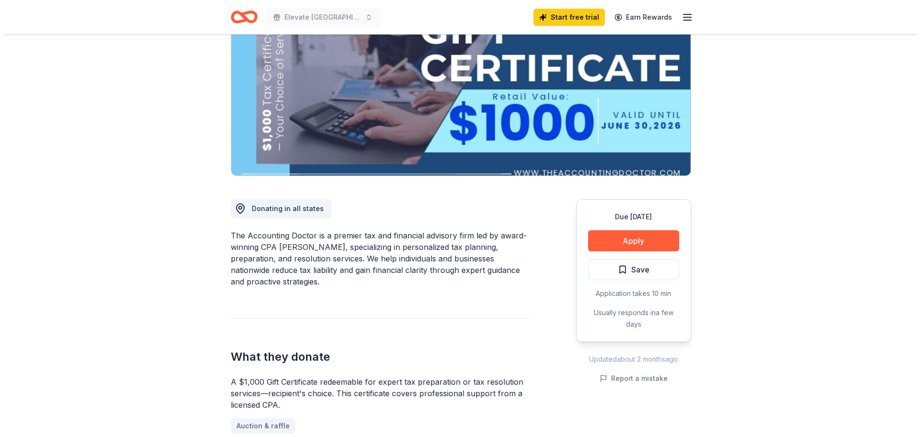
scroll to position [144, 0]
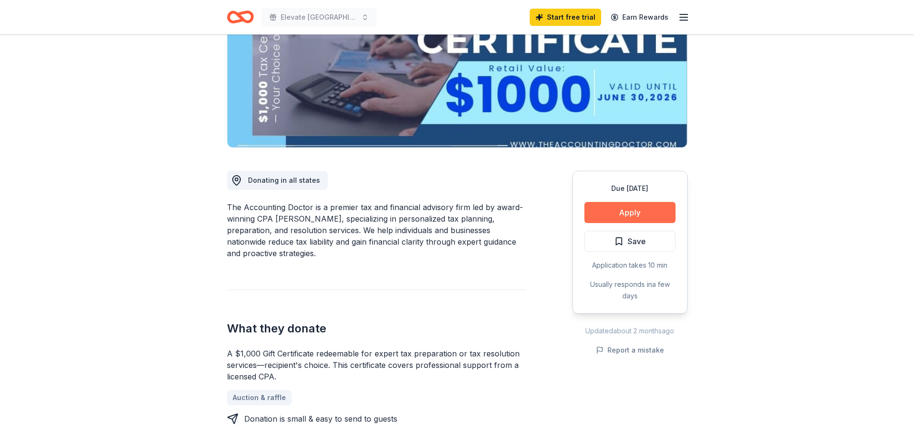
click at [640, 213] on button "Apply" at bounding box center [629, 212] width 91 height 21
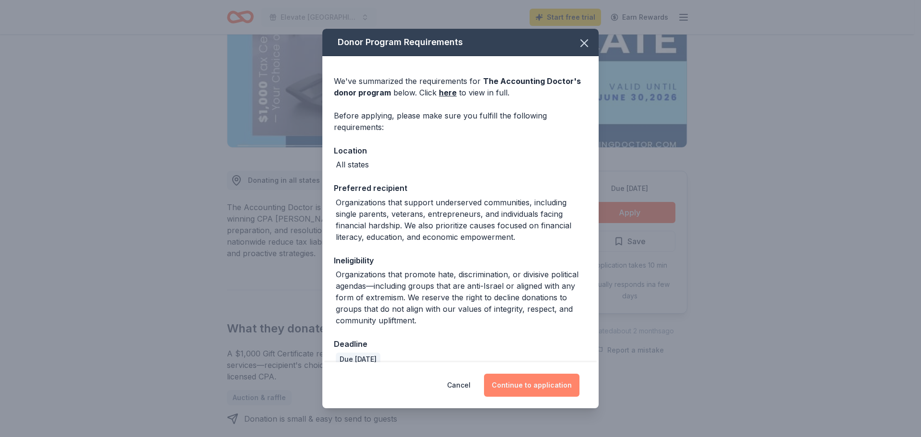
click at [566, 390] on button "Continue to application" at bounding box center [531, 385] width 95 height 23
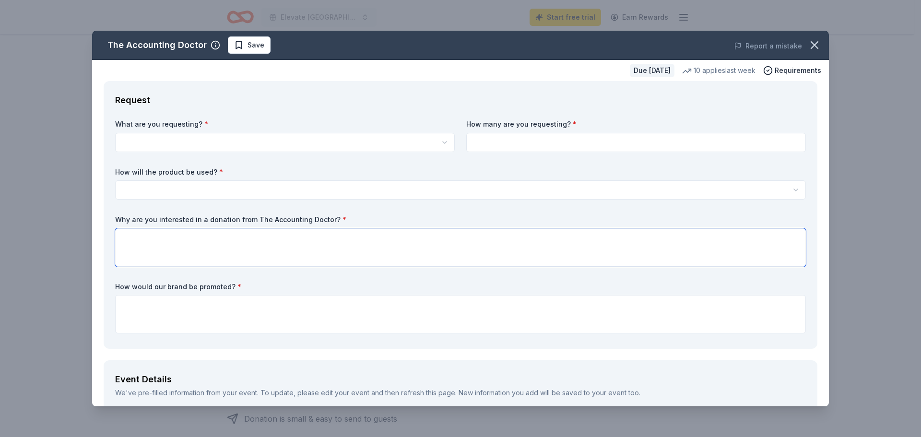
click at [131, 237] on textarea at bounding box center [460, 247] width 691 height 38
click at [135, 232] on textarea at bounding box center [460, 247] width 691 height 38
paste textarea "Lor Ipsum Dolor Sitamet co Adipisci elitsed doeius tem Inc Utla Etdolo ma aliqu…"
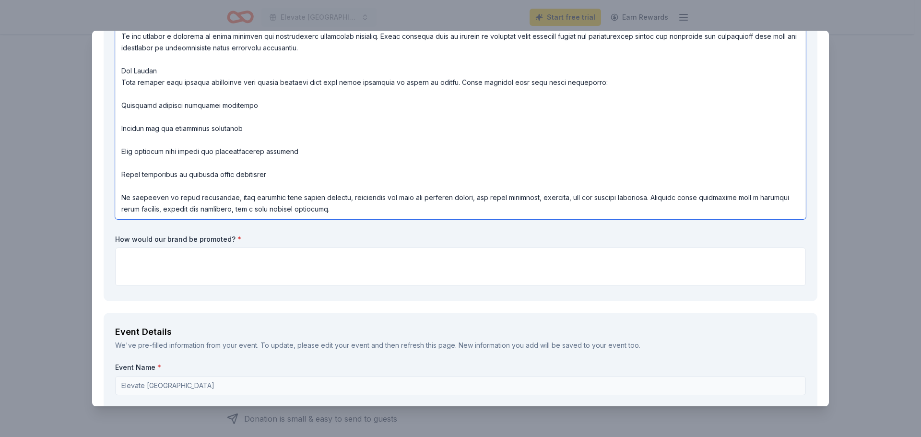
scroll to position [292, 0]
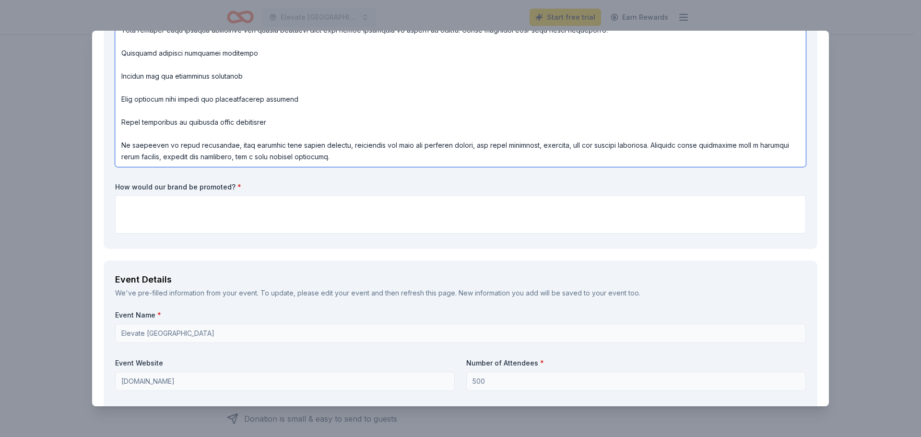
type textarea "The Monte Vista Chamber of Commerce proudly serves the San Luis Valley in rural…"
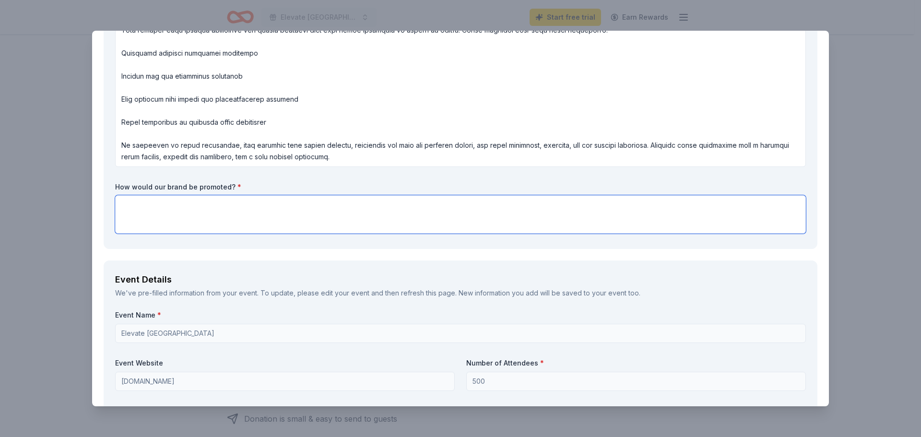
click at [144, 198] on textarea at bounding box center [460, 214] width 691 height 38
drag, startPoint x: 165, startPoint y: 202, endPoint x: 154, endPoint y: 203, distance: 10.7
click at [154, 203] on textarea "We would put it on promotional material when we start advertising the start of …" at bounding box center [460, 214] width 691 height 38
click at [605, 203] on textarea "We would display it on promotional material when we start advertising the start…" at bounding box center [460, 214] width 691 height 38
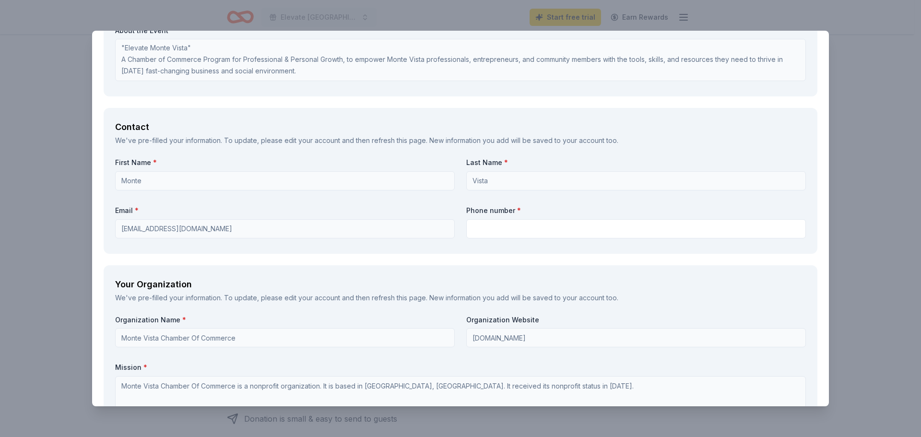
scroll to position [771, 0]
type textarea "We would display it on promotional material when we start advertising the start…"
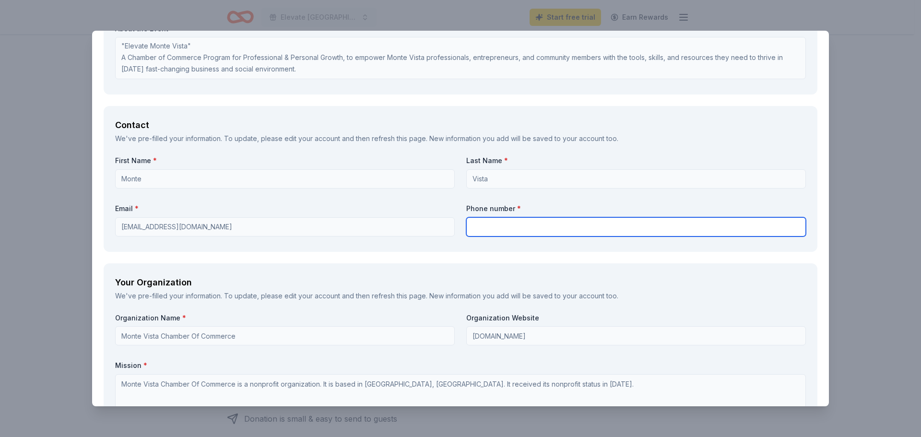
click at [521, 234] on input "text" at bounding box center [636, 226] width 340 height 19
type input "7198522731"
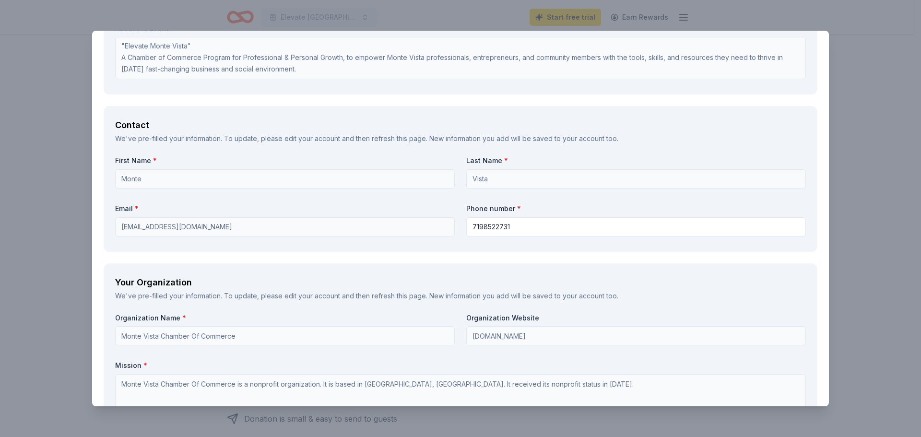
click at [397, 237] on div "First Name * Monte Last Name * Vista Email * chamber@montevistachamber.org Phon…" at bounding box center [460, 198] width 691 height 84
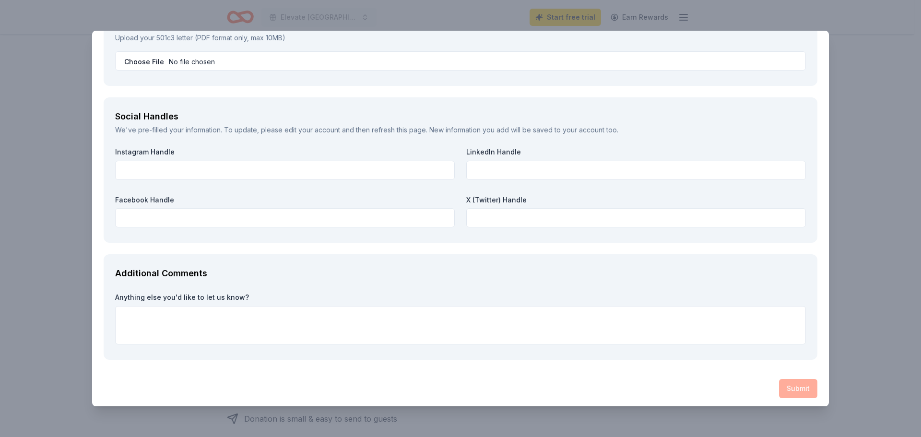
scroll to position [1236, 0]
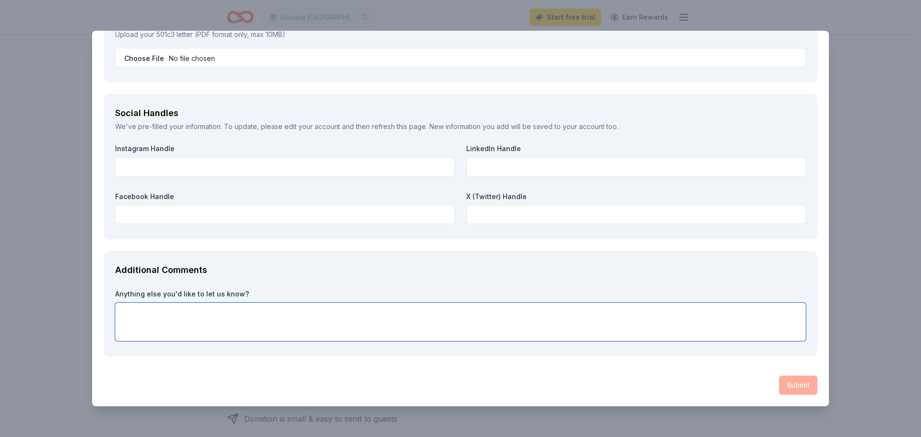
click at [129, 311] on textarea at bounding box center [460, 322] width 691 height 38
click at [160, 318] on textarea "This will be a flagship learning series offered by the Chamber to our broader c…" at bounding box center [460, 322] width 691 height 38
click at [190, 315] on textarea "This will be a flagship learning series offered by the Chamber to our broader c…" at bounding box center [460, 322] width 691 height 38
click at [409, 312] on textarea "This will be a flagship learning series offered by the Chamber to our broader c…" at bounding box center [460, 322] width 691 height 38
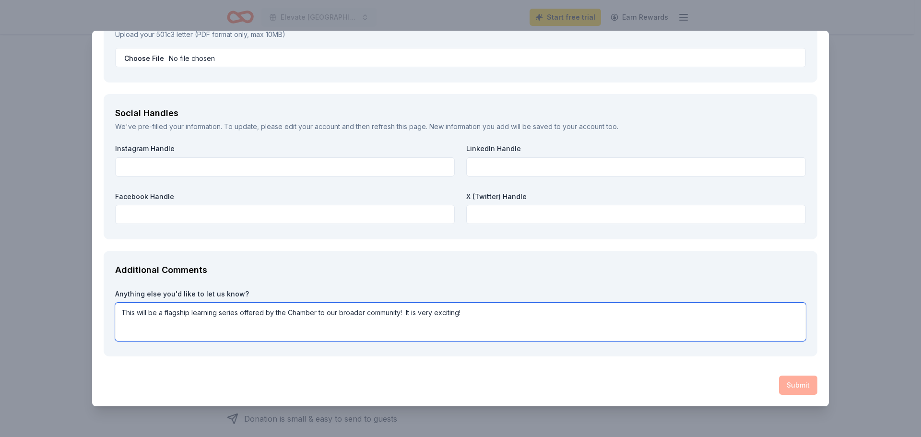
type textarea "This will be a flagship learning series offered by the Chamber to our broader c…"
click at [594, 269] on div "Additional Comments" at bounding box center [460, 269] width 691 height 15
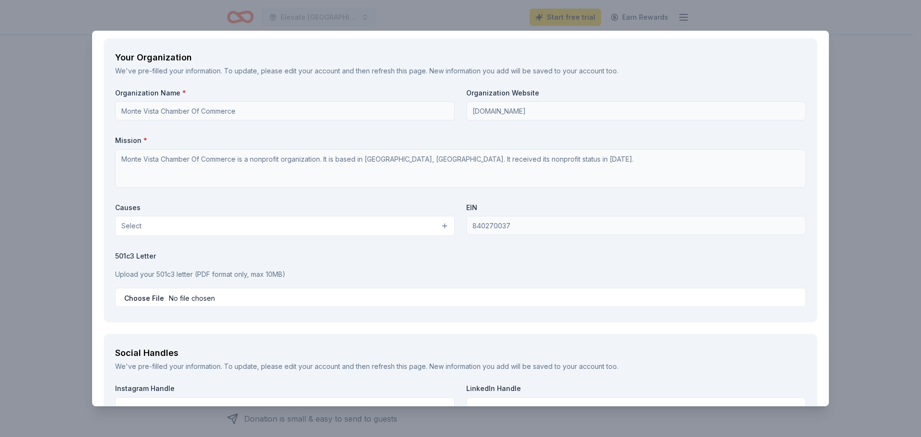
scroll to position [1044, 0]
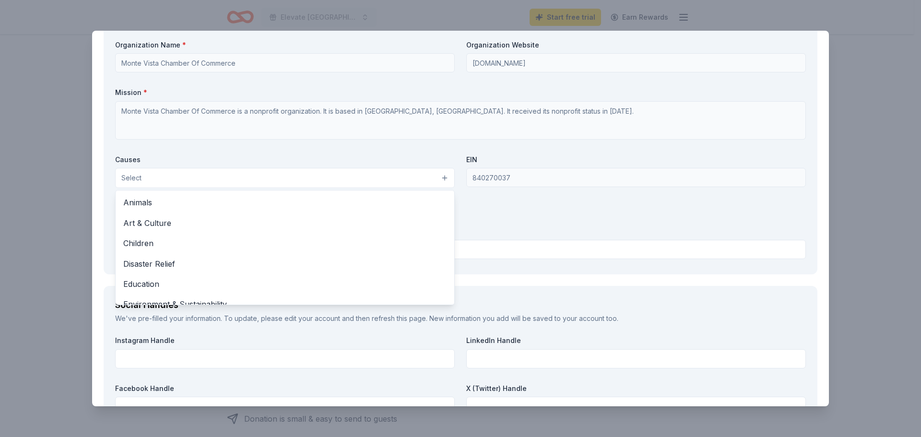
click at [419, 173] on button "Select" at bounding box center [285, 178] width 340 height 20
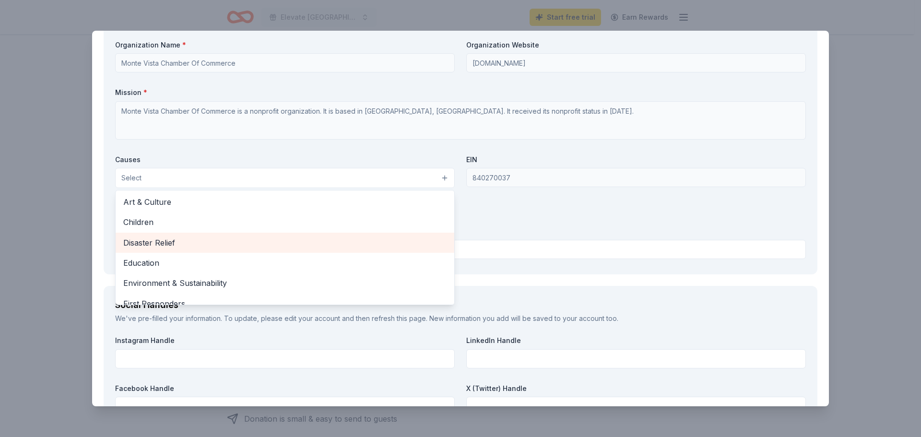
scroll to position [48, 0]
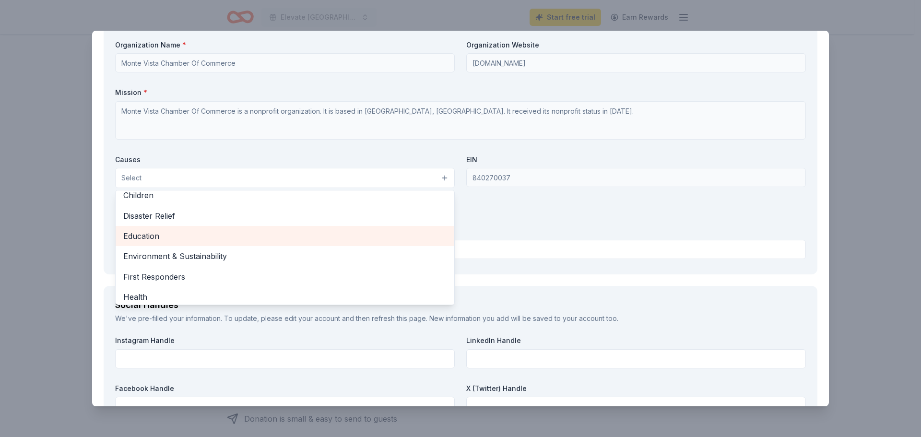
click at [237, 238] on span "Education" at bounding box center [284, 236] width 323 height 12
click at [230, 237] on span "Environment & Sustainability" at bounding box center [284, 237] width 323 height 12
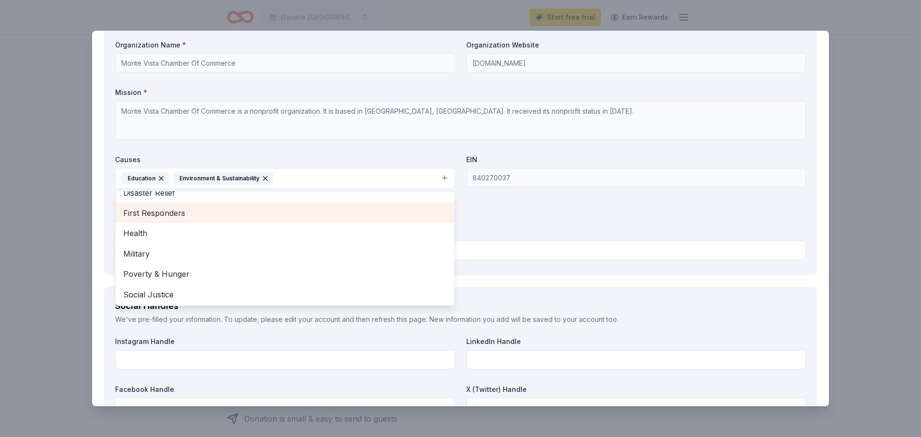
scroll to position [93, 0]
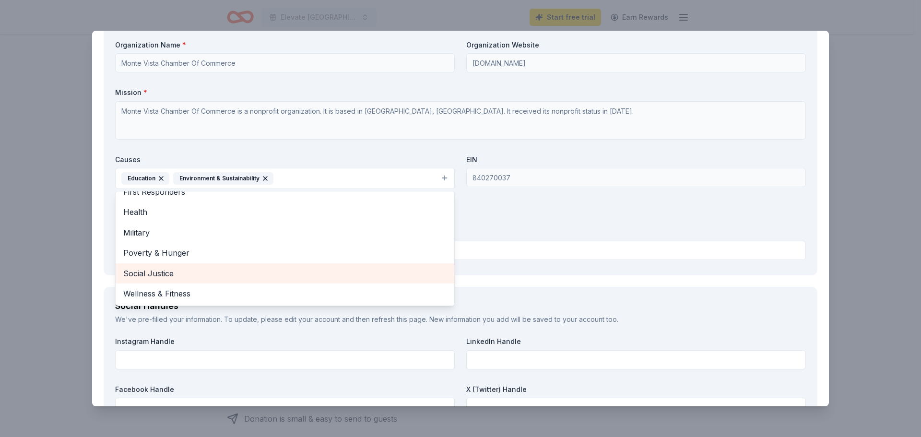
click at [209, 276] on span "Social Justice" at bounding box center [284, 273] width 323 height 12
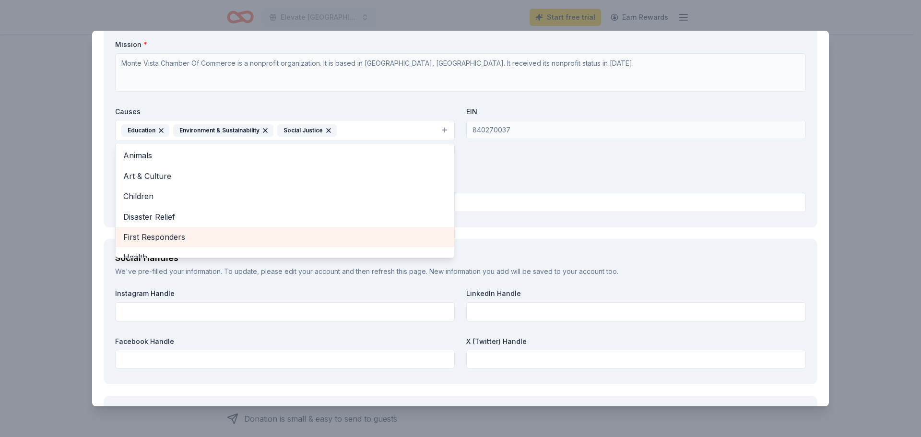
scroll to position [1044, 0]
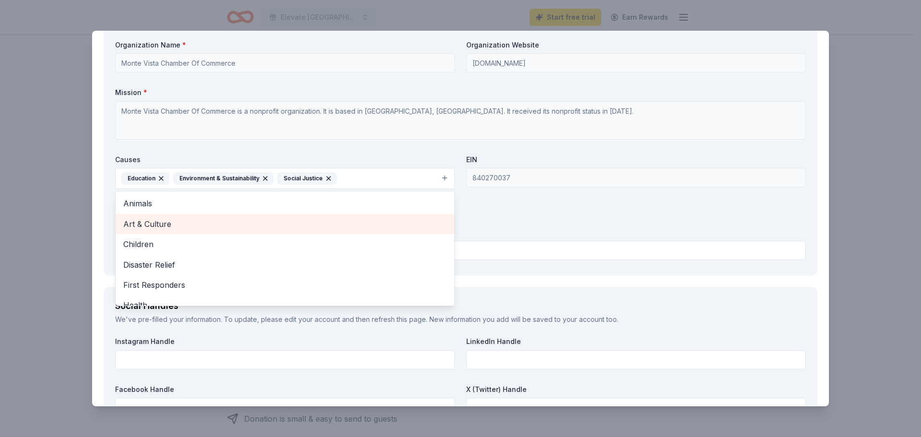
click at [222, 231] on div "Art & Culture" at bounding box center [285, 224] width 339 height 20
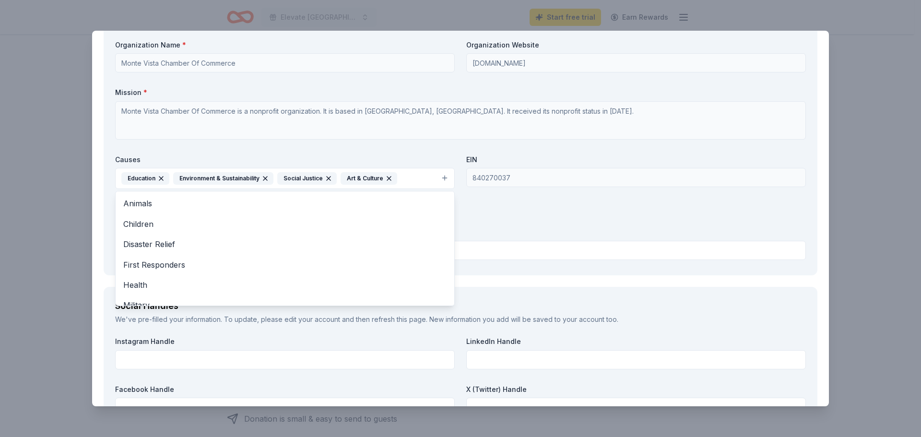
click at [404, 153] on div "Organization Name * Monte Vista Chamber Of Commerce Organization Website www.mo…" at bounding box center [460, 152] width 691 height 224
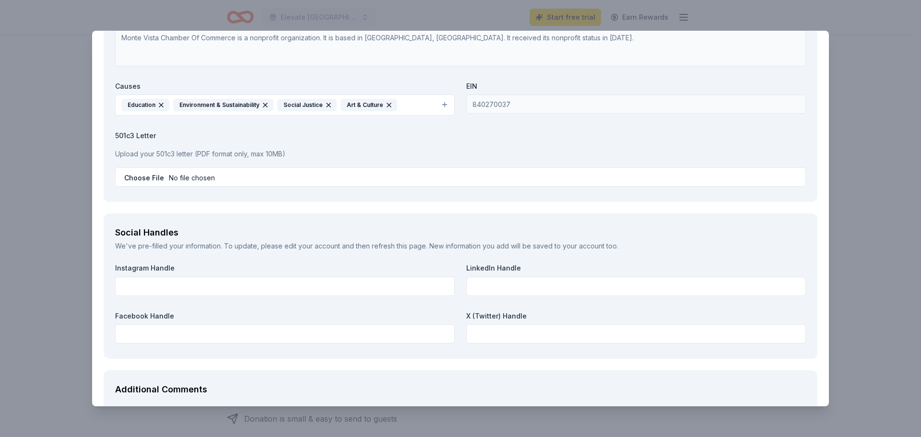
scroll to position [1093, 0]
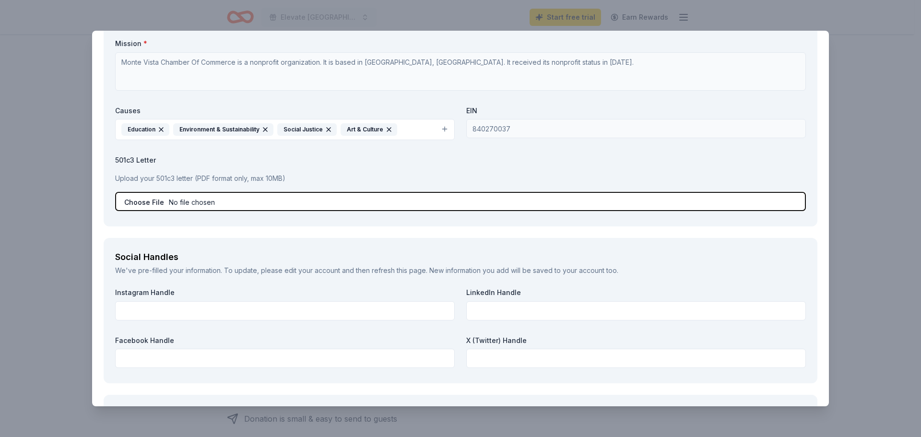
click at [201, 194] on input "file" at bounding box center [460, 201] width 691 height 19
